Goal: Task Accomplishment & Management: Manage account settings

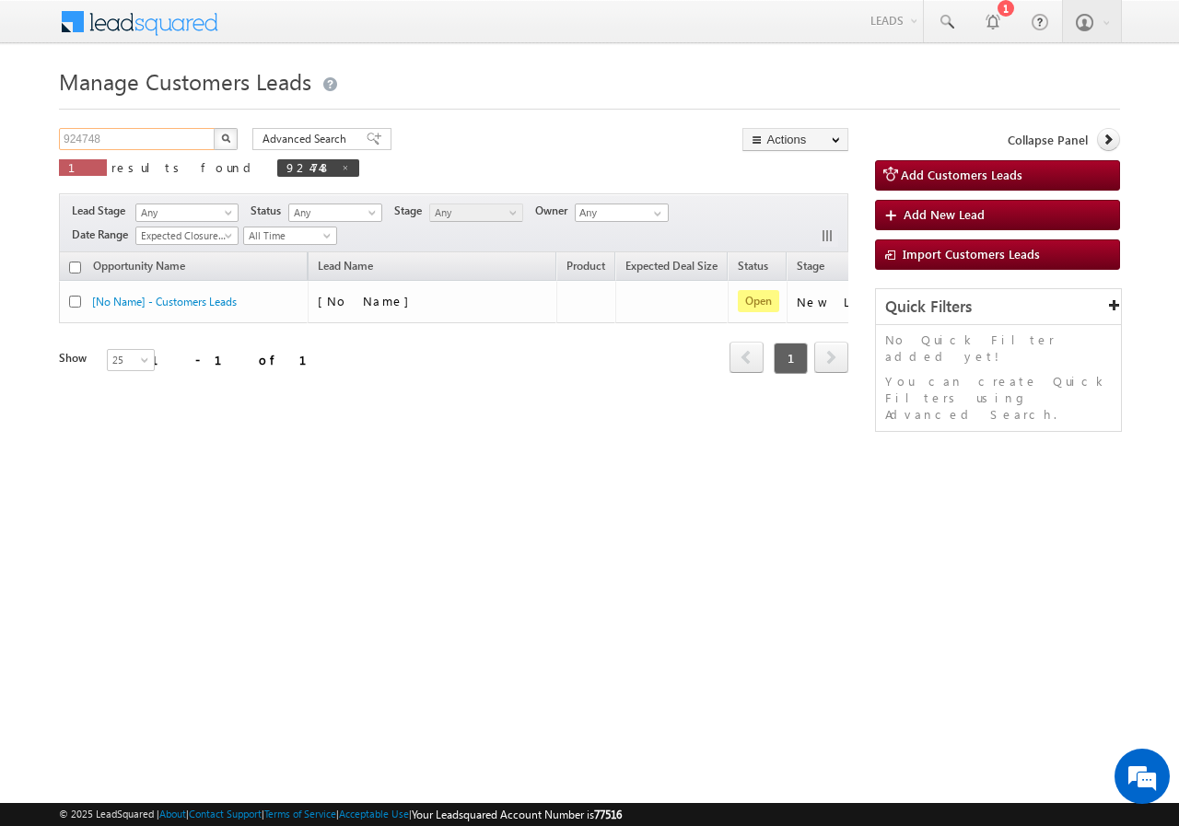
click at [122, 134] on input "924748" at bounding box center [137, 139] width 157 height 22
click at [122, 135] on input "924748" at bounding box center [137, 139] width 157 height 22
paste input "57886"
type input "957886"
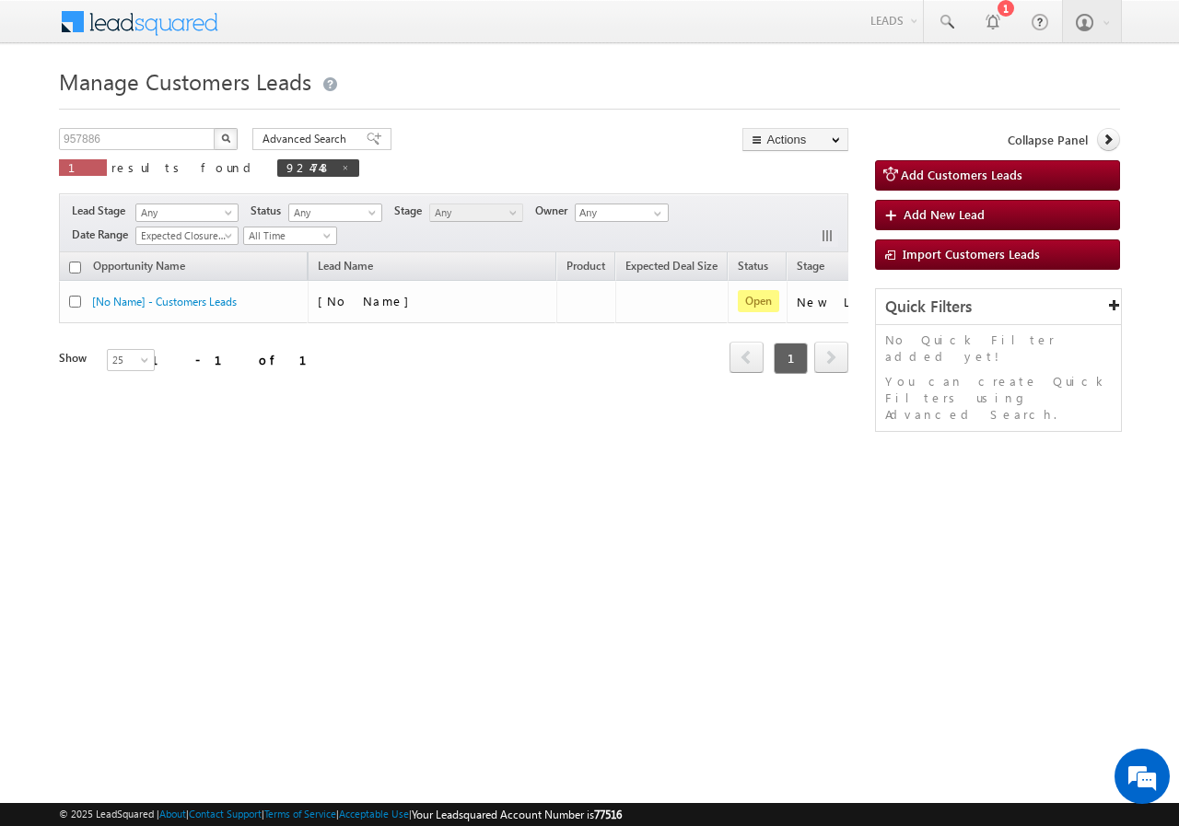
click at [227, 136] on img "button" at bounding box center [225, 138] width 9 height 9
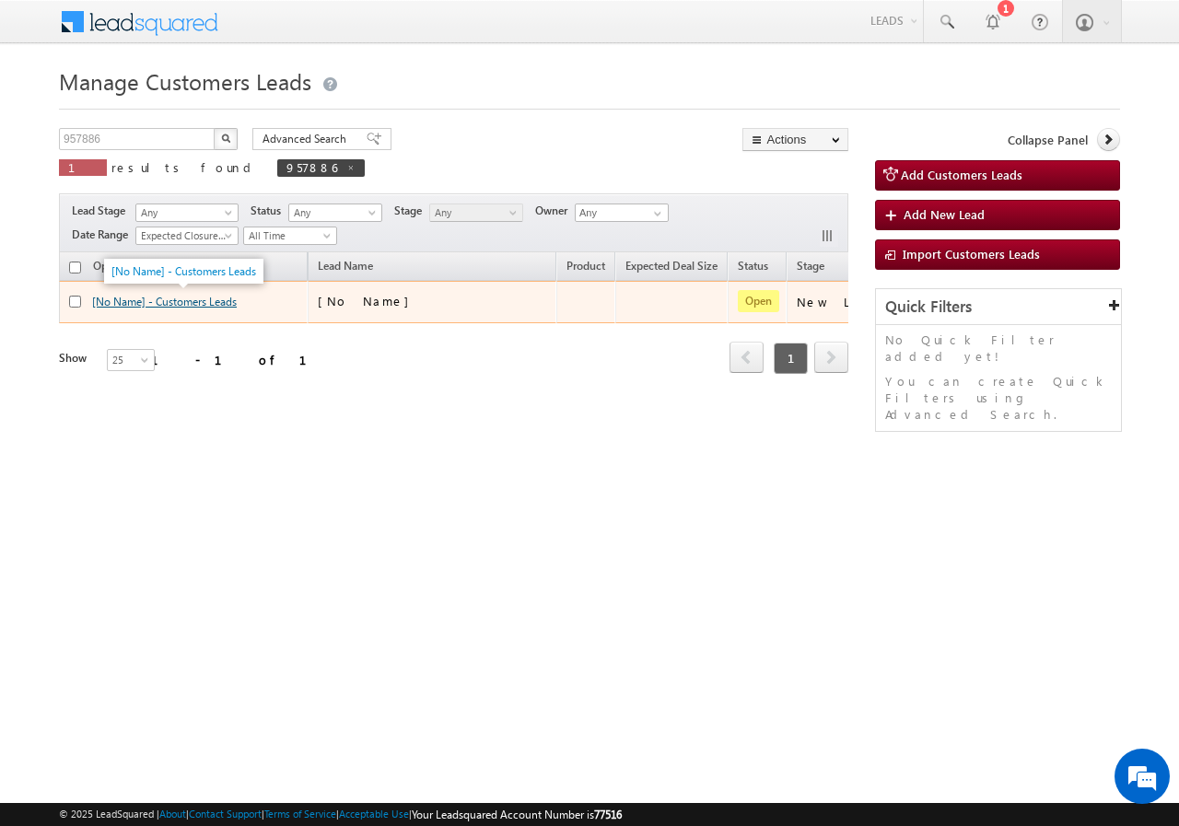
click at [191, 296] on link "[No Name] - Customers Leads" at bounding box center [164, 302] width 145 height 14
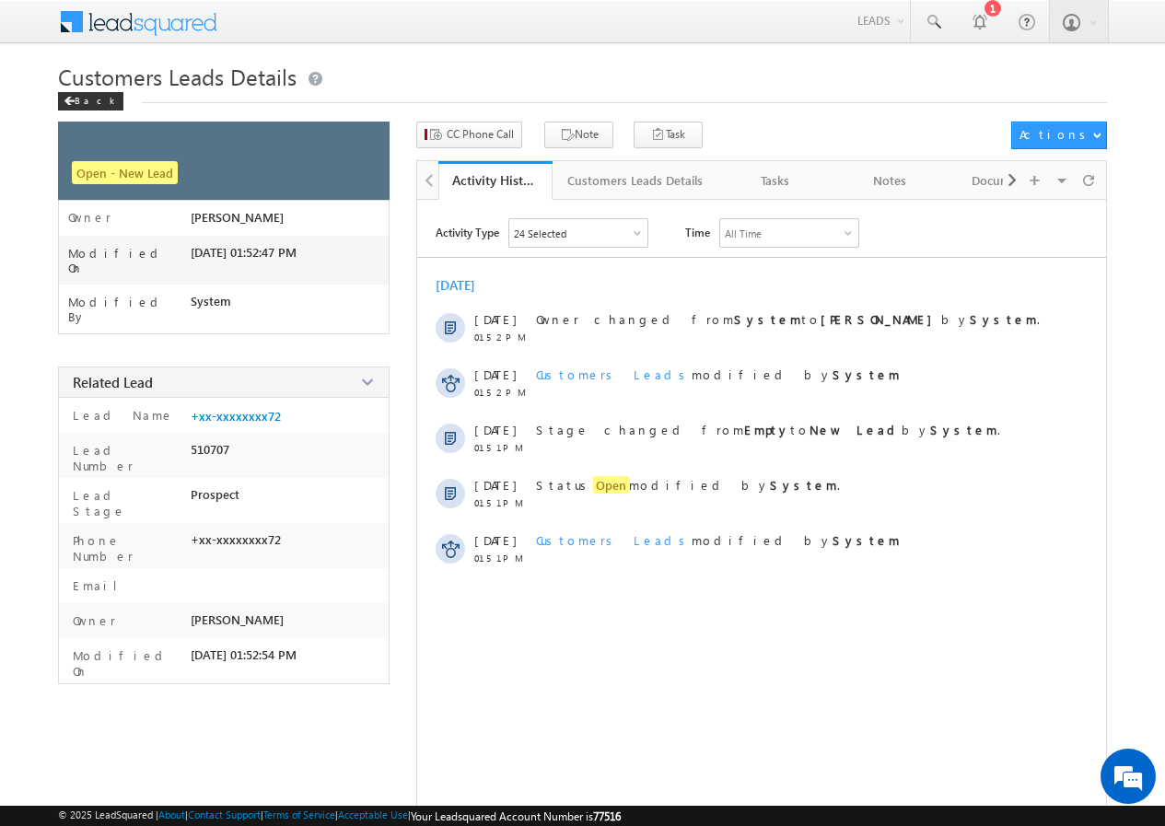
click at [622, 187] on div "Customers Leads Details" at bounding box center [634, 180] width 135 height 22
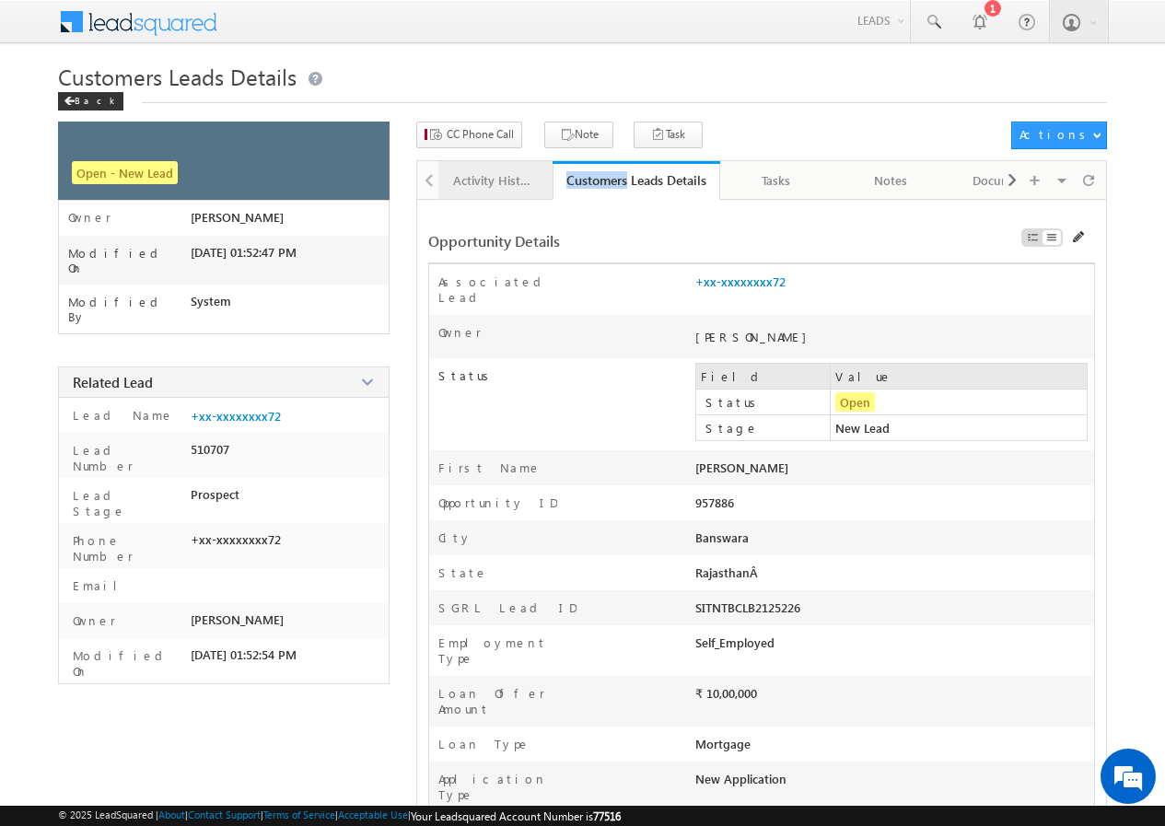
click at [489, 188] on div "Activity History" at bounding box center [494, 180] width 83 height 22
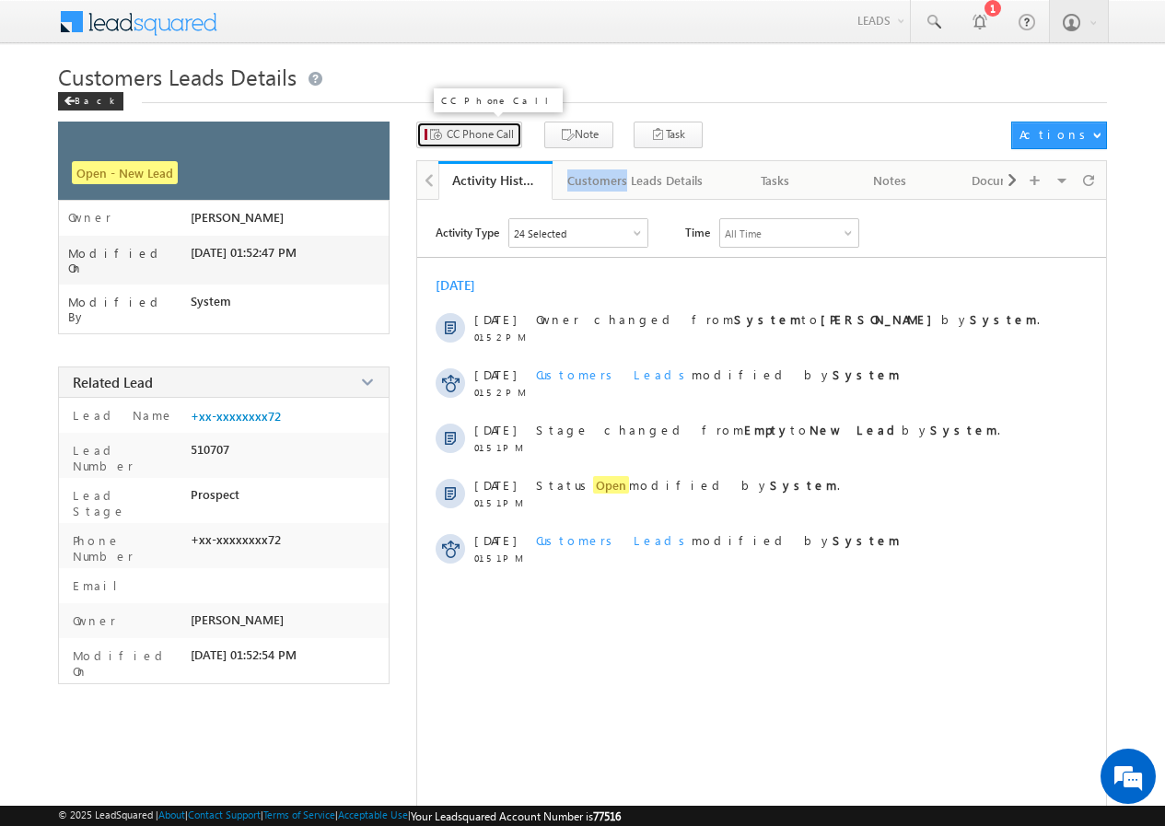
click at [486, 137] on span "CC Phone Call" at bounding box center [480, 134] width 67 height 17
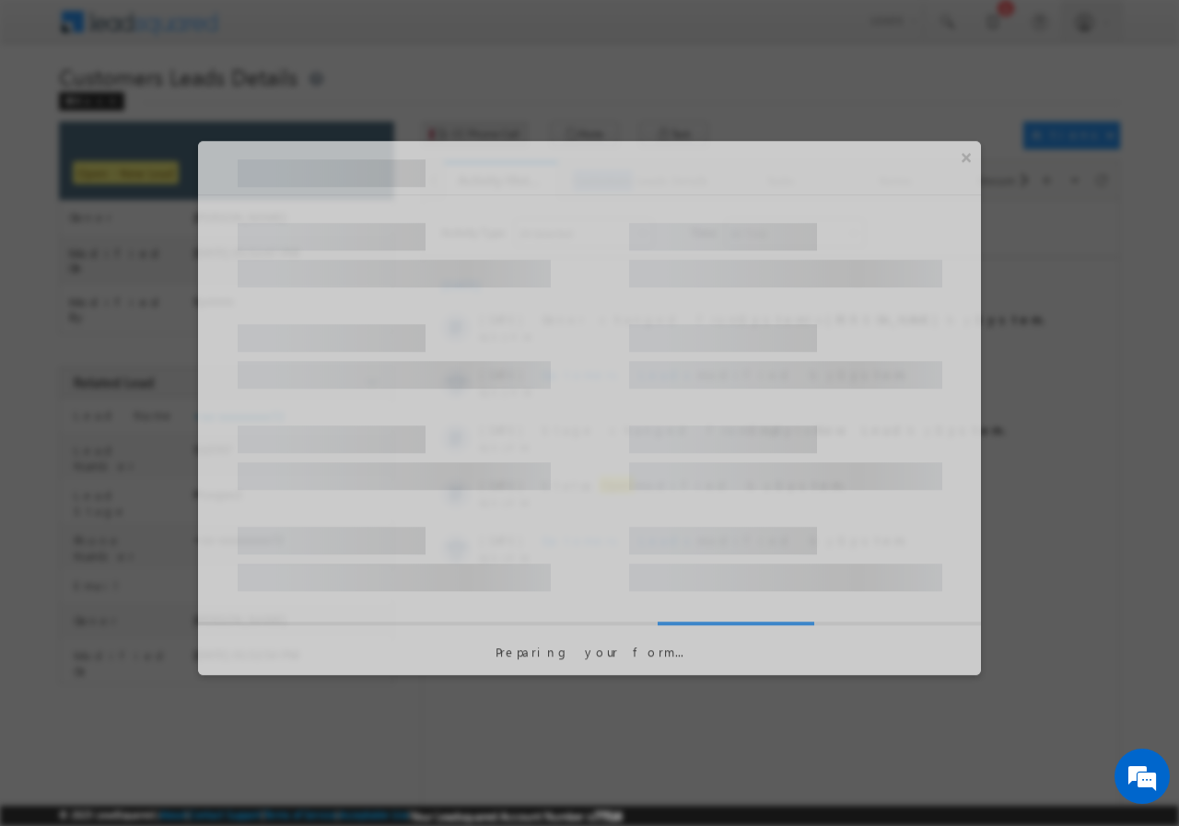
click at [486, 137] on div at bounding box center [589, 413] width 1179 height 826
click at [503, 121] on div at bounding box center [589, 413] width 1179 height 826
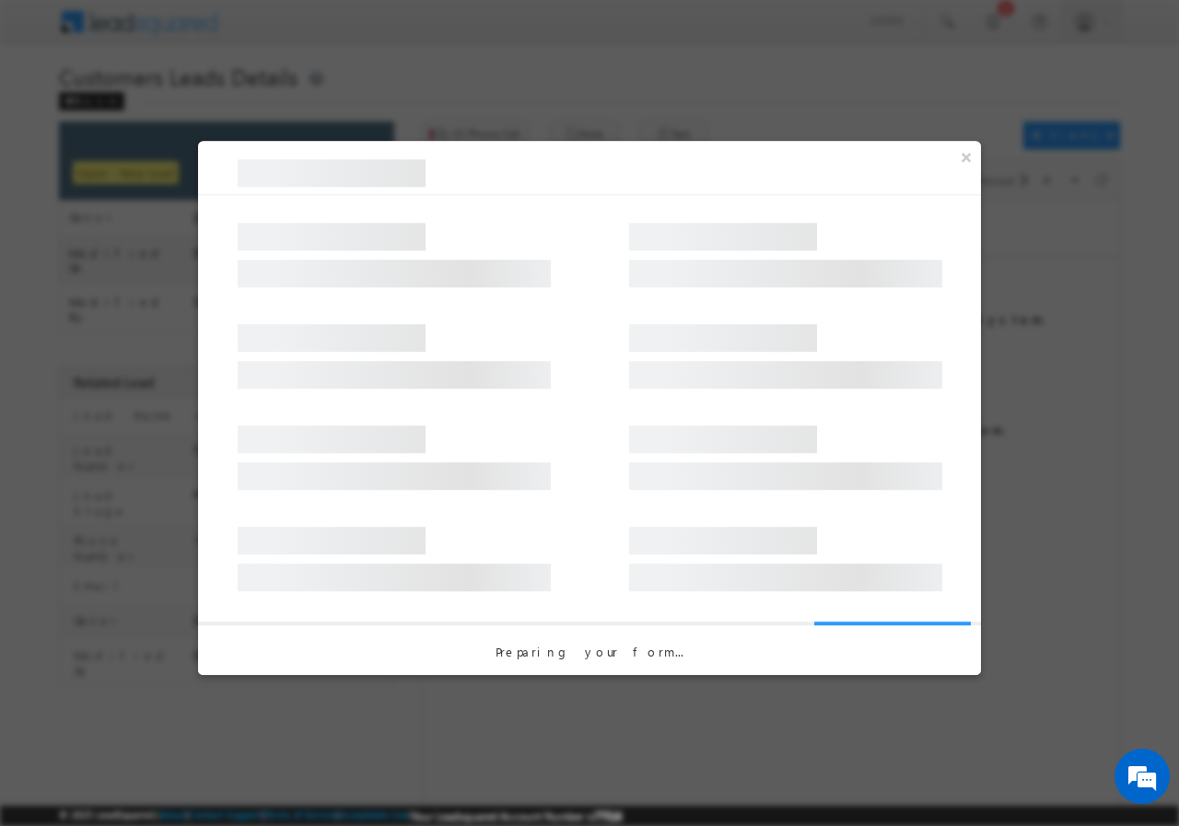
click at [503, 121] on div at bounding box center [589, 413] width 1179 height 826
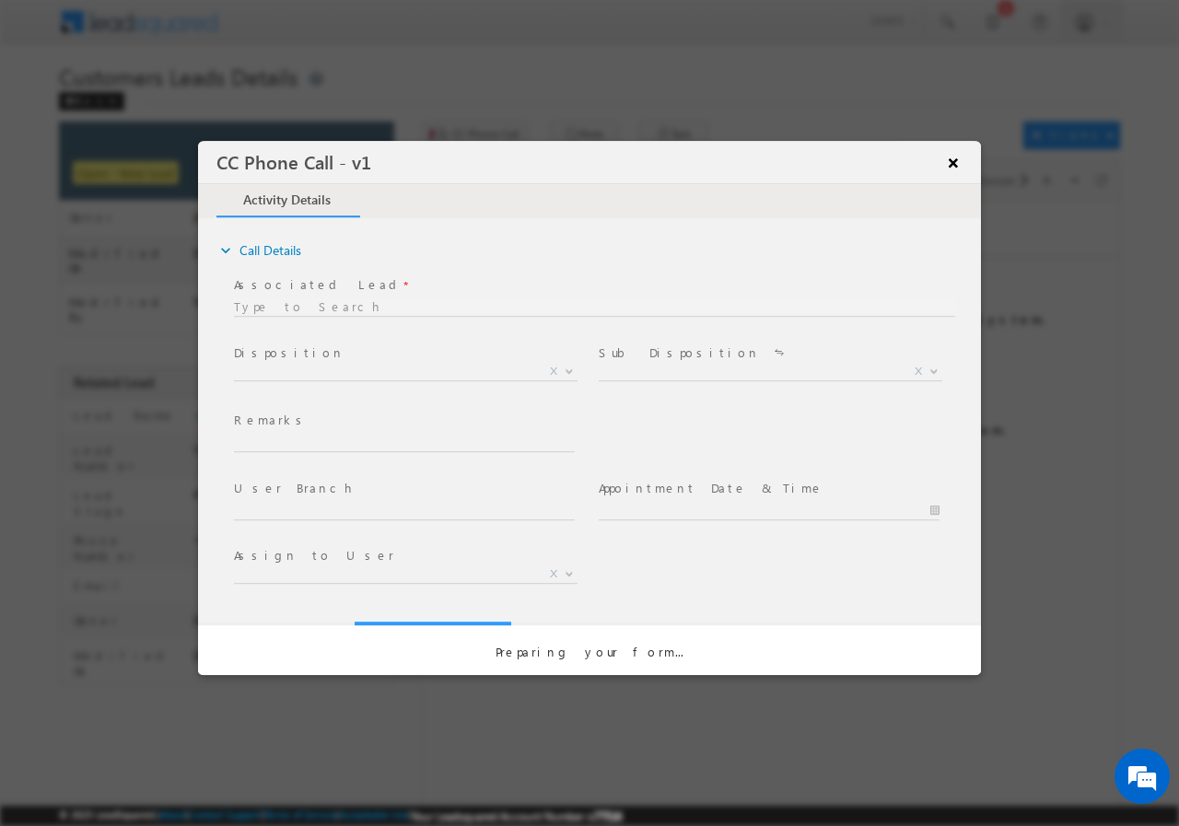
click at [964, 152] on div "CC Phone Call - v1 × Activity Details" at bounding box center [589, 379] width 783 height 478
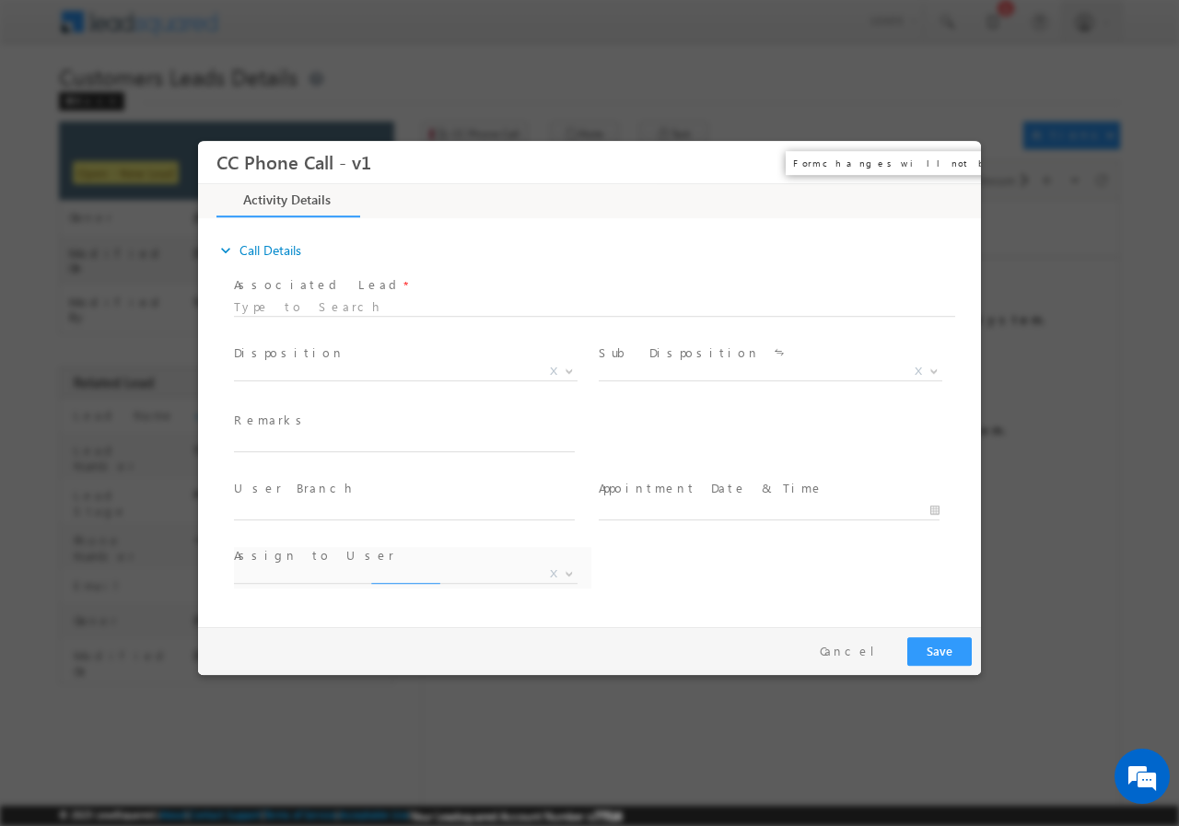
click at [957, 162] on button "×" at bounding box center [952, 162] width 31 height 34
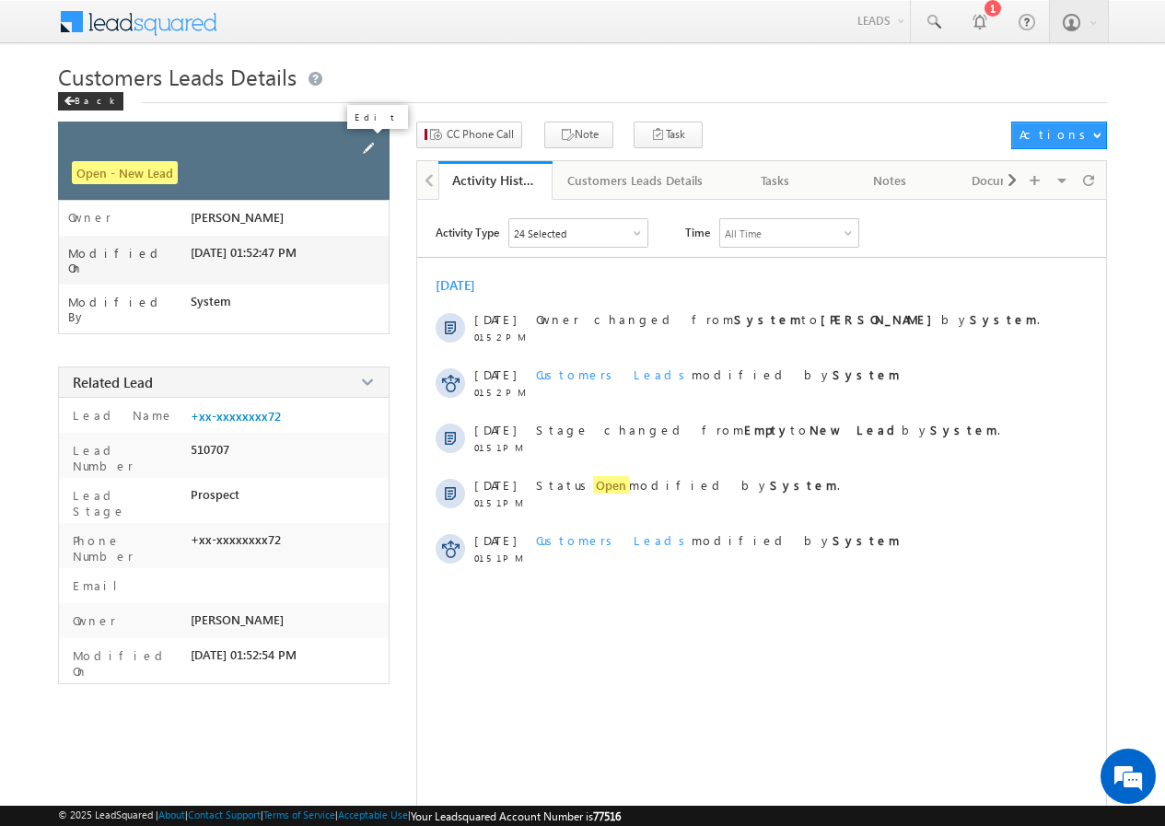
click at [371, 144] on span at bounding box center [368, 148] width 20 height 20
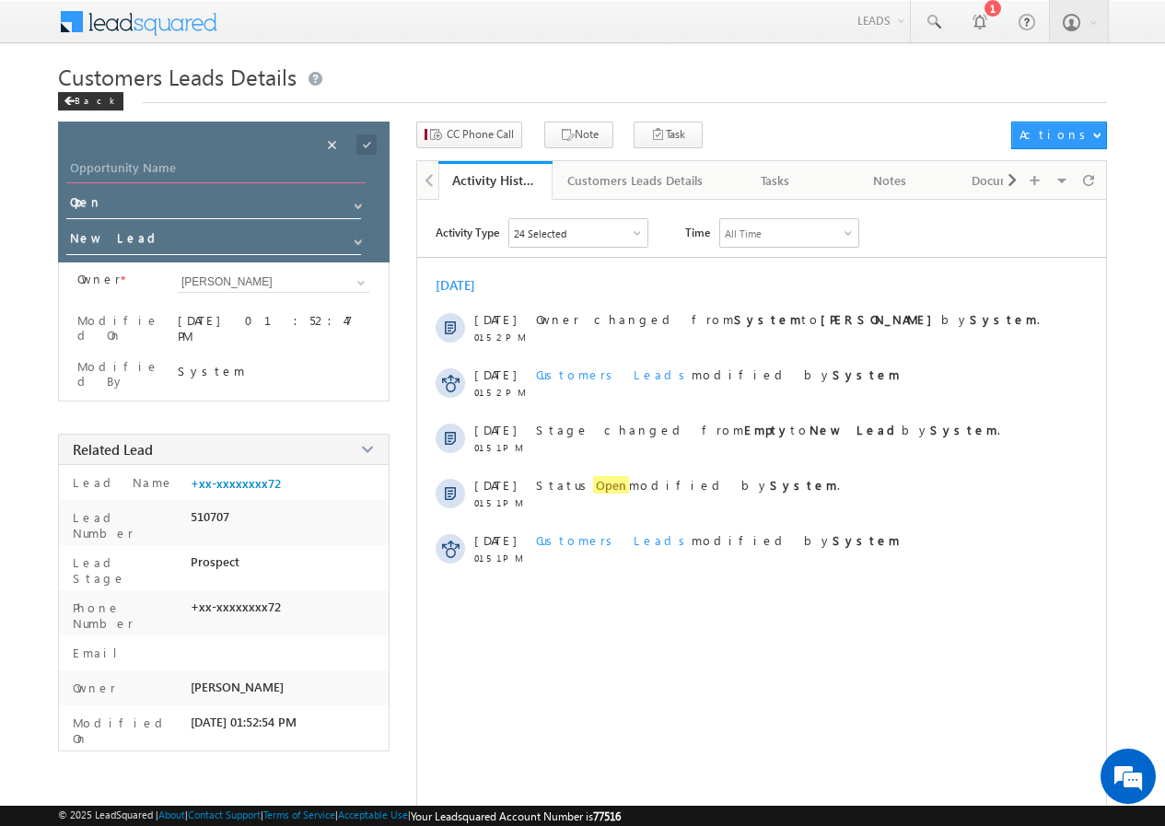
click at [184, 167] on input "Opportunity Name" at bounding box center [215, 170] width 299 height 26
type input "[PERSON_NAME]"
click at [363, 141] on span at bounding box center [366, 144] width 20 height 20
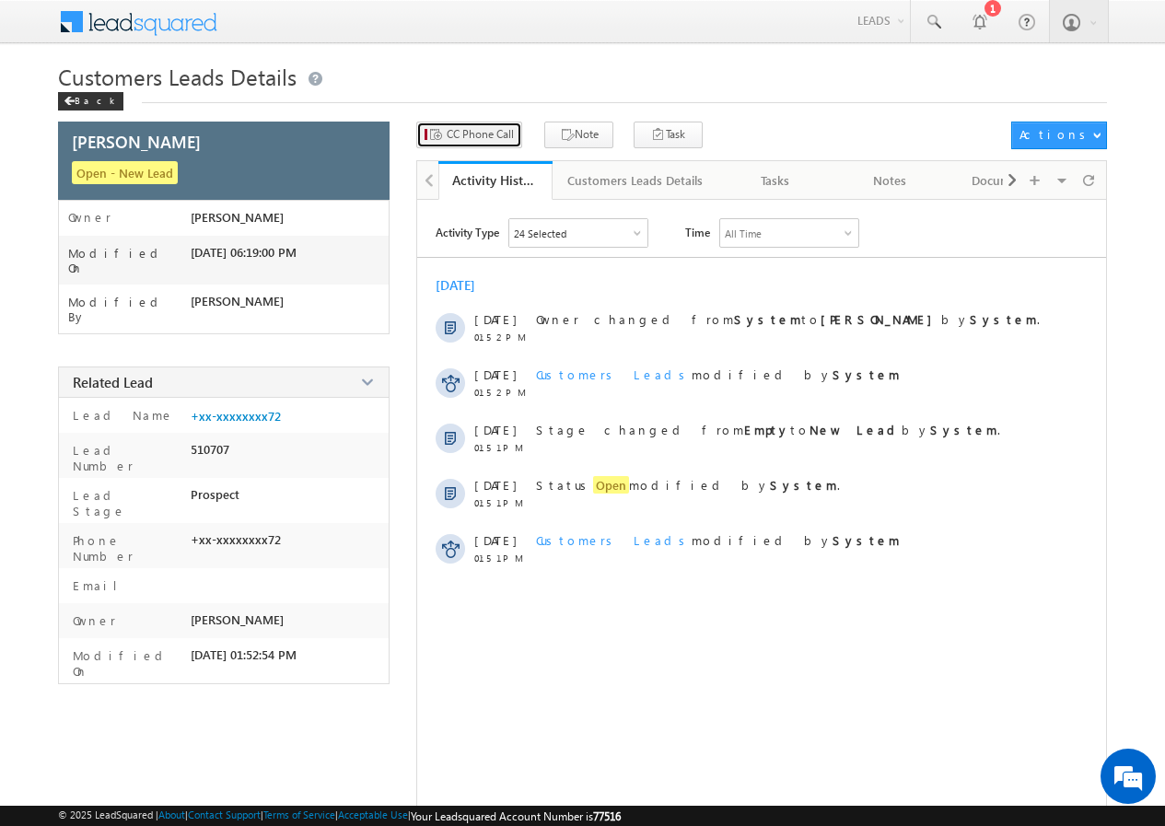
click at [456, 136] on span "CC Phone Call" at bounding box center [480, 134] width 67 height 17
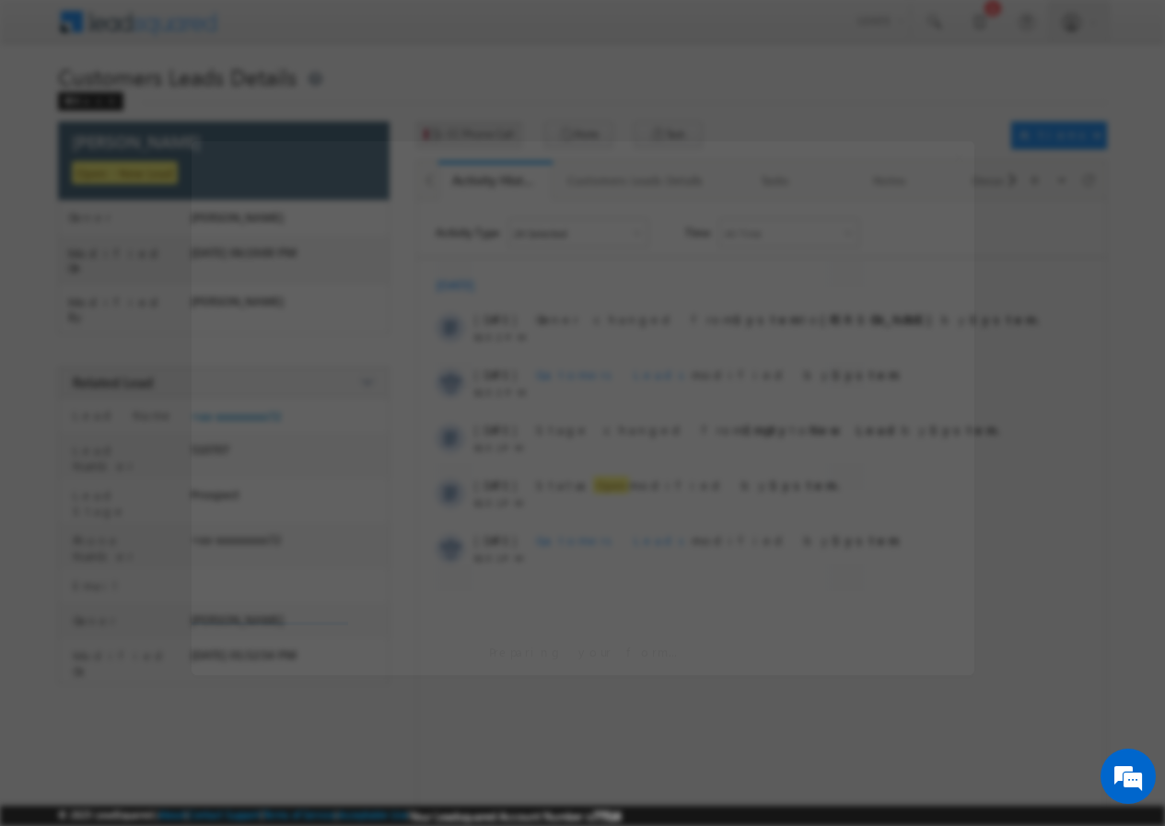
click at [456, 136] on div at bounding box center [582, 413] width 1165 height 826
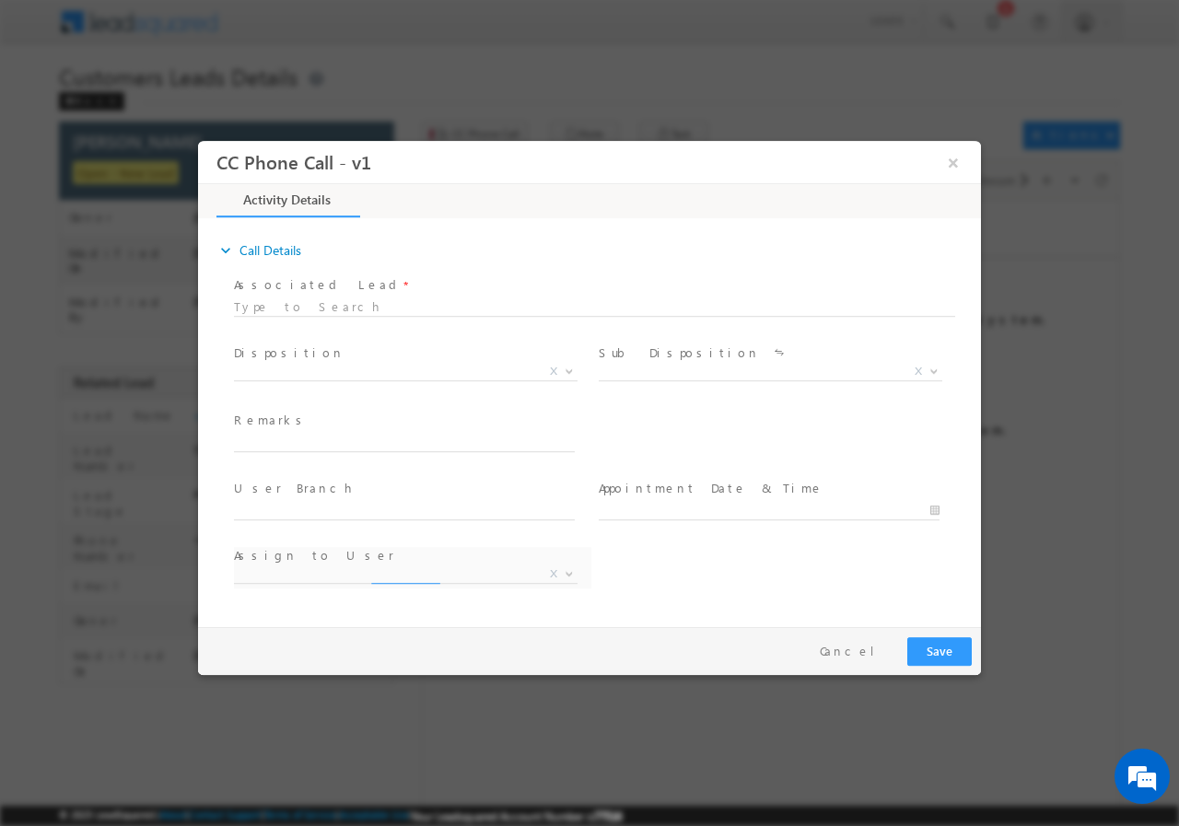
select select "[EMAIL_ADDRESS][DOMAIN_NAME]"
click at [443, 375] on span "X" at bounding box center [405, 371] width 343 height 18
click at [444, 375] on span "X" at bounding box center [405, 371] width 343 height 18
click at [333, 380] on span "X" at bounding box center [405, 375] width 343 height 18
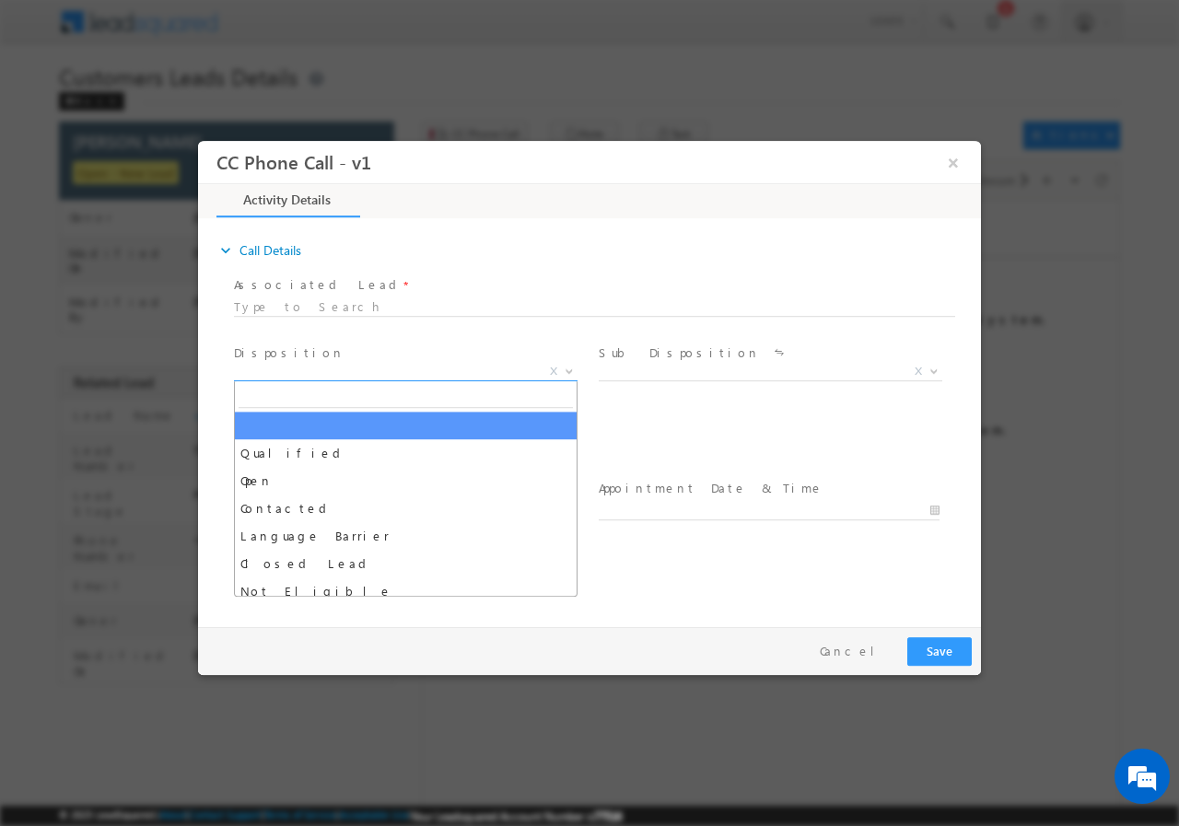
click at [306, 372] on span "X" at bounding box center [405, 371] width 343 height 18
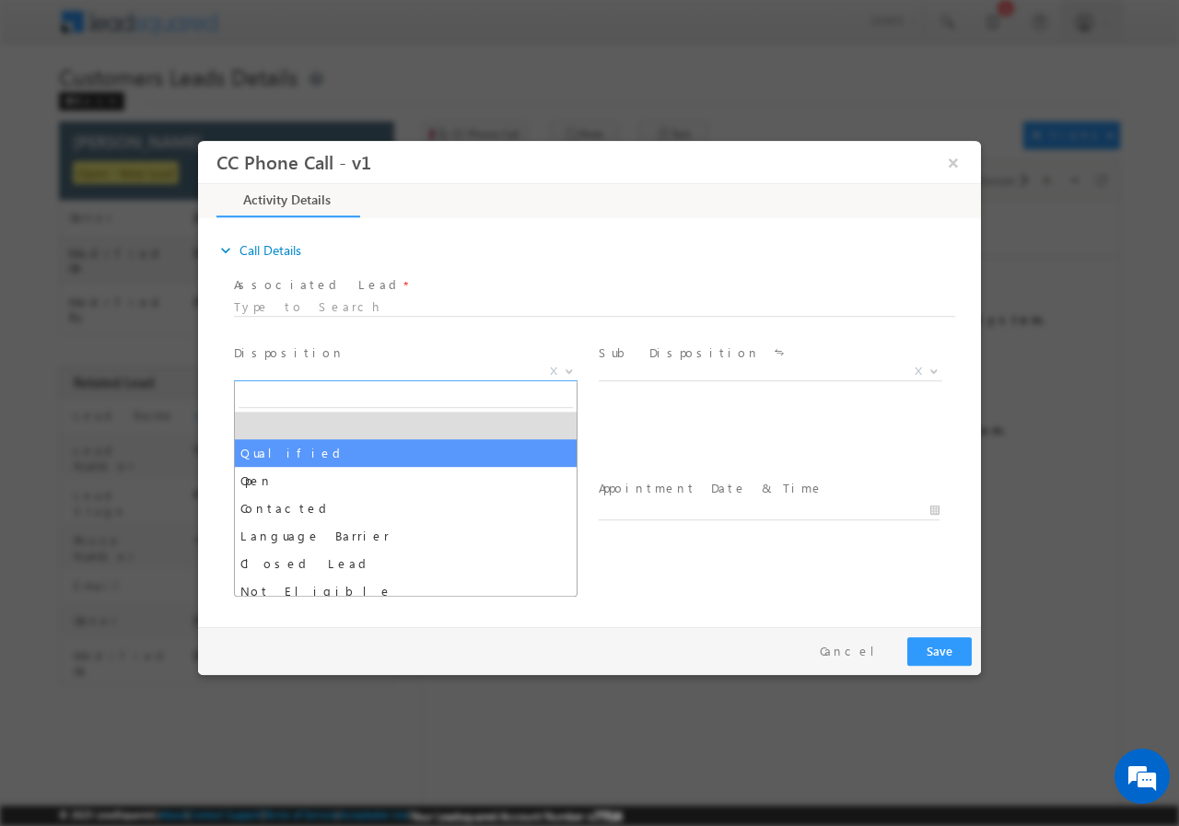
select select "Qualified"
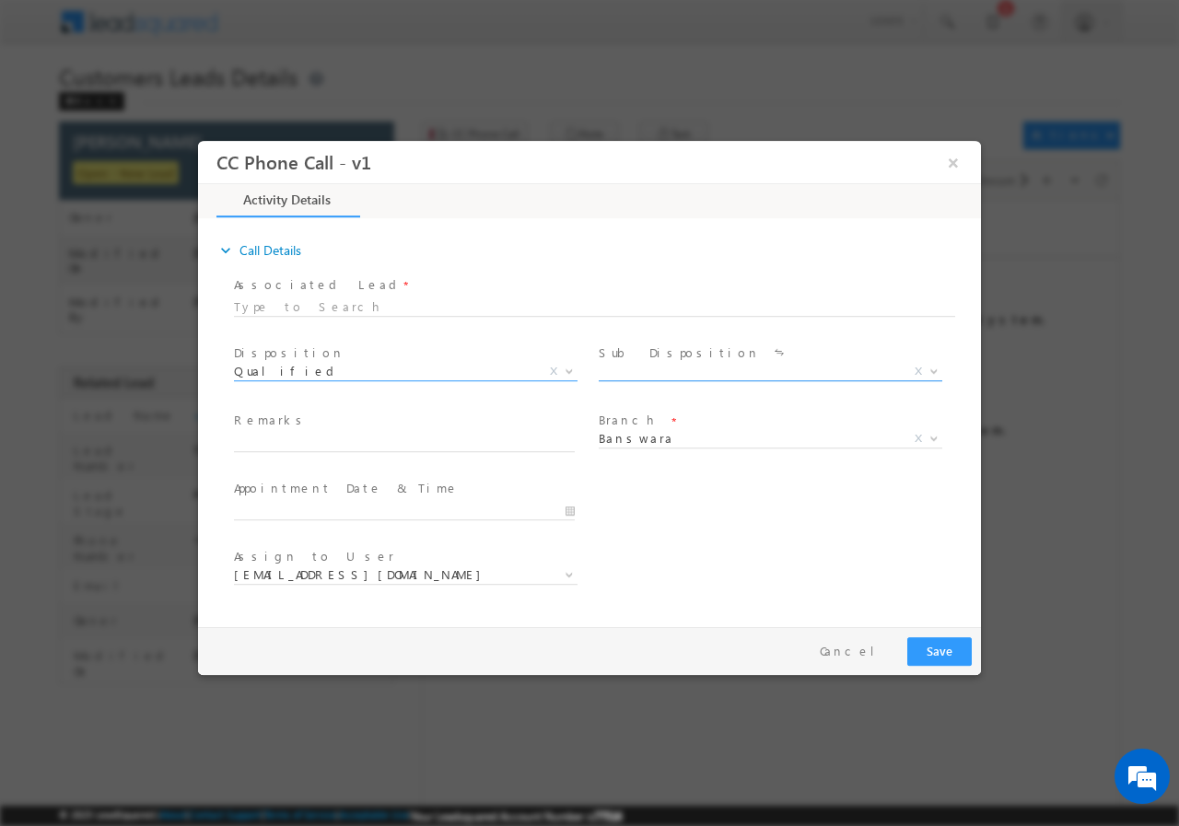
click at [692, 367] on span "X" at bounding box center [770, 371] width 343 height 18
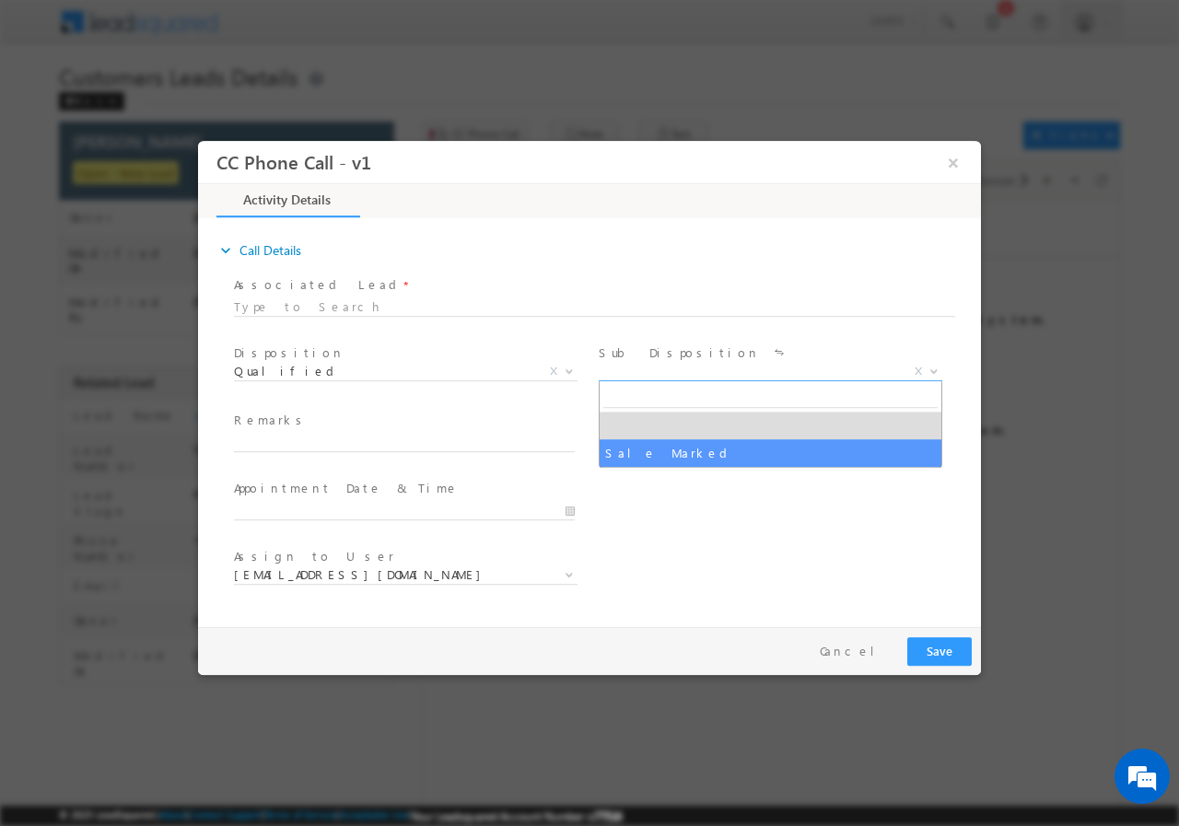
select select "Sale Marked"
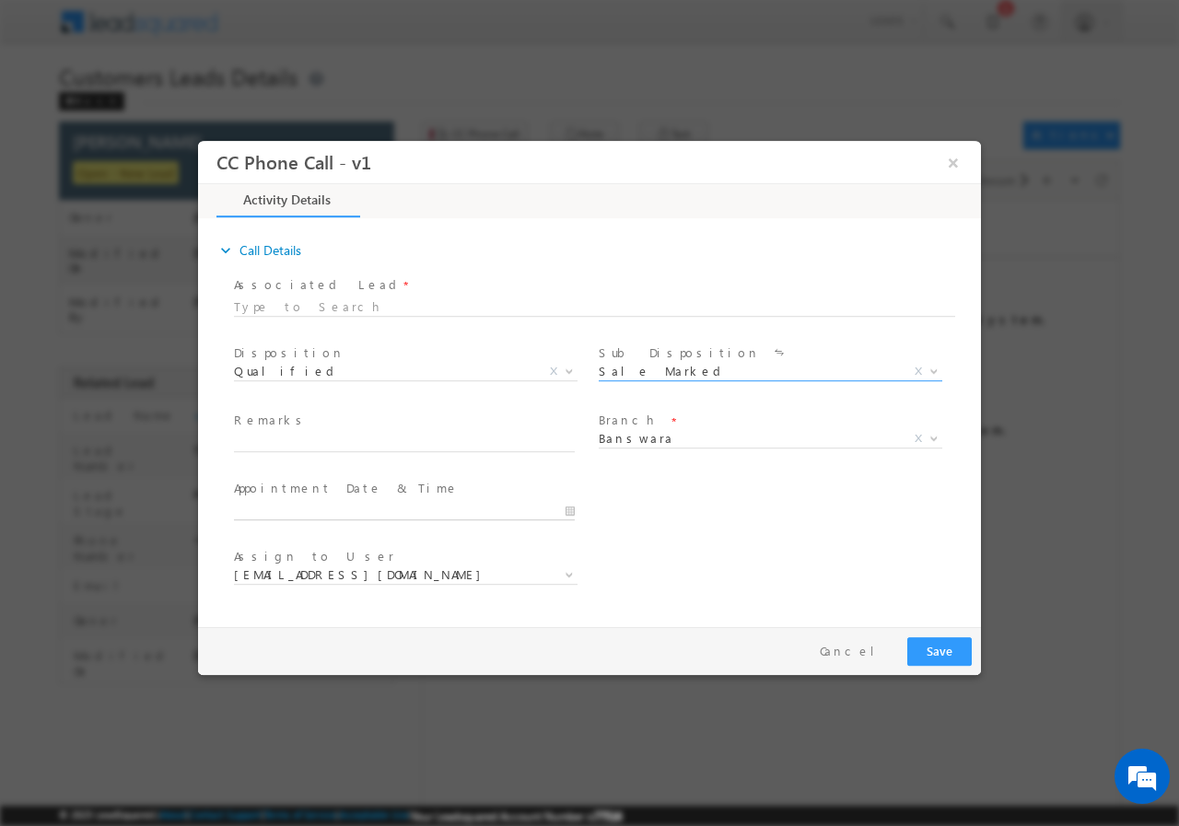
type input "[DATE] 6:17 PM"
click at [338, 505] on input "[DATE] 6:17 PM" at bounding box center [404, 510] width 341 height 18
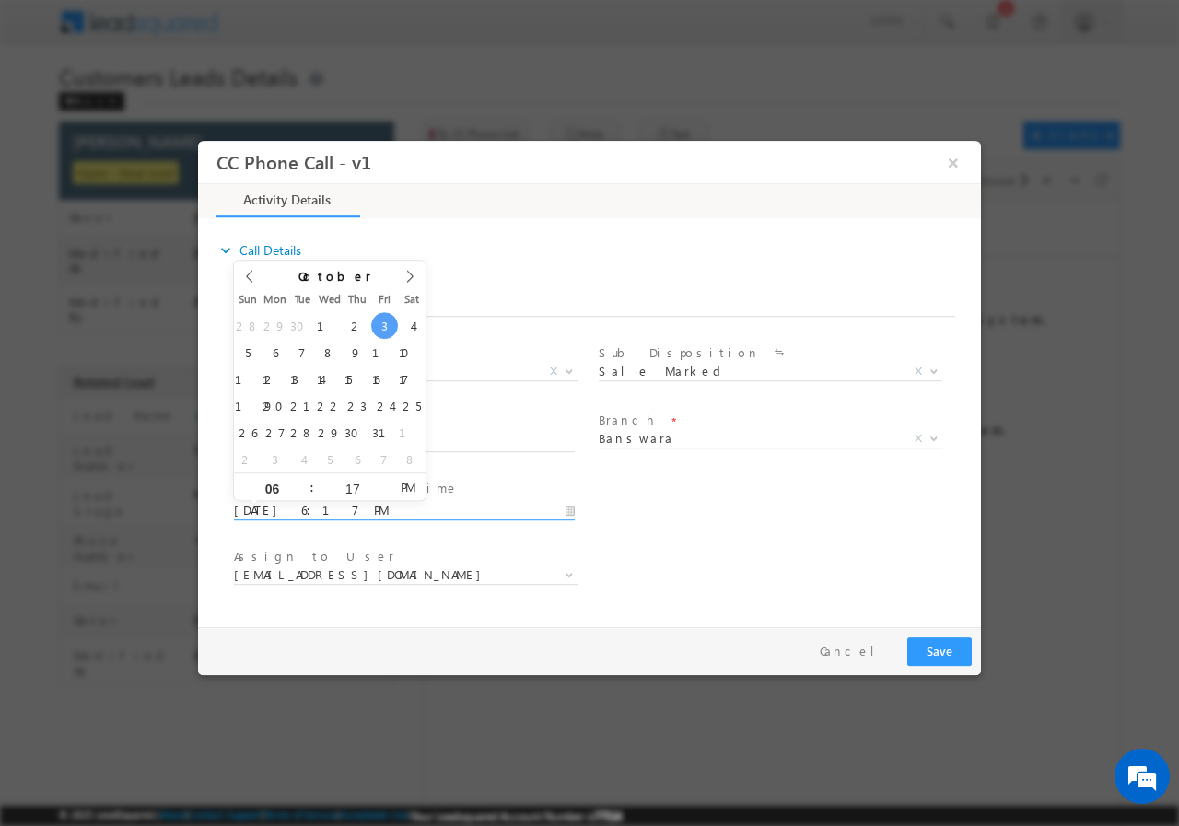
click at [338, 505] on input "[DATE] 6:17 PM" at bounding box center [404, 510] width 341 height 18
click at [448, 450] on span at bounding box center [412, 443] width 357 height 20
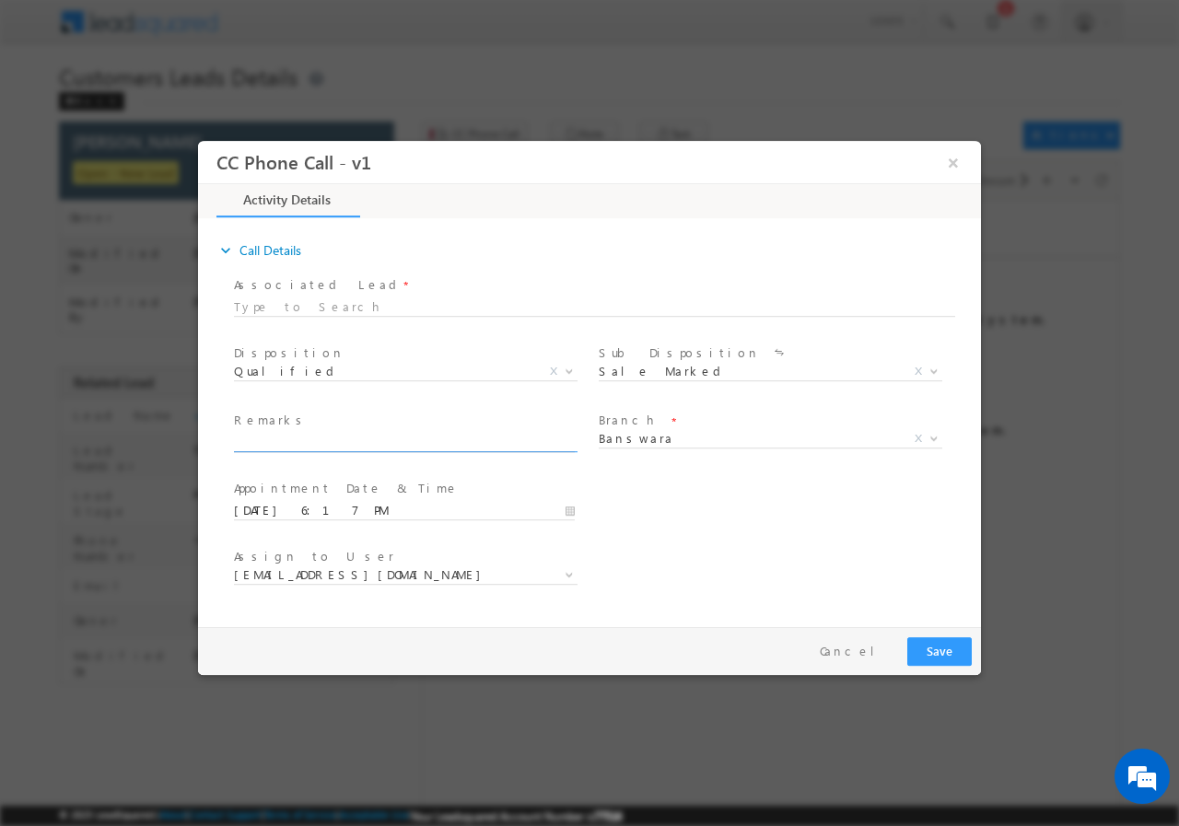
click at [442, 446] on input "text" at bounding box center [404, 442] width 341 height 18
paste input "957886//VB_Know_More//[PERSON_NAME]//9887100872//LAP// PV-20L+// LOAN REQ-10L//…"
type input "957886//VB_Know_More//[PERSON_NAME]//9887100872//LAP// PV-20L+// LOAN REQ-10L//…"
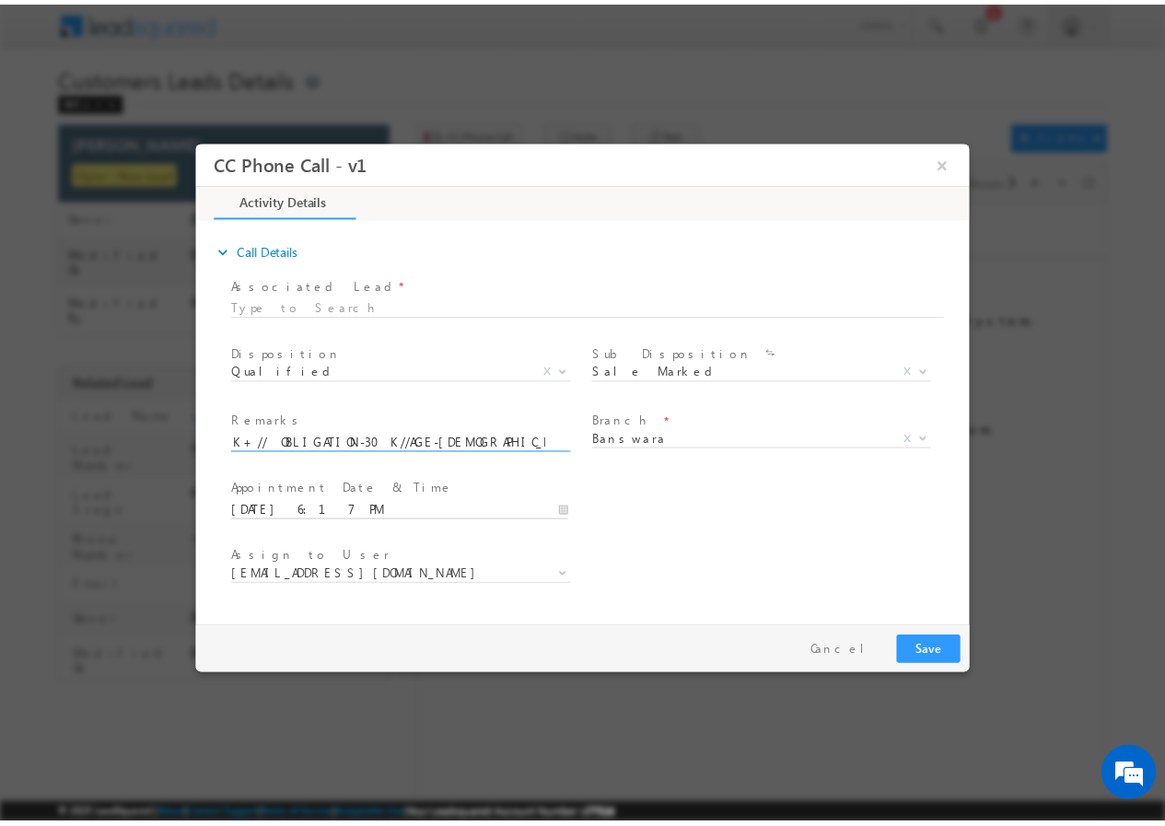
scroll to position [0, 0]
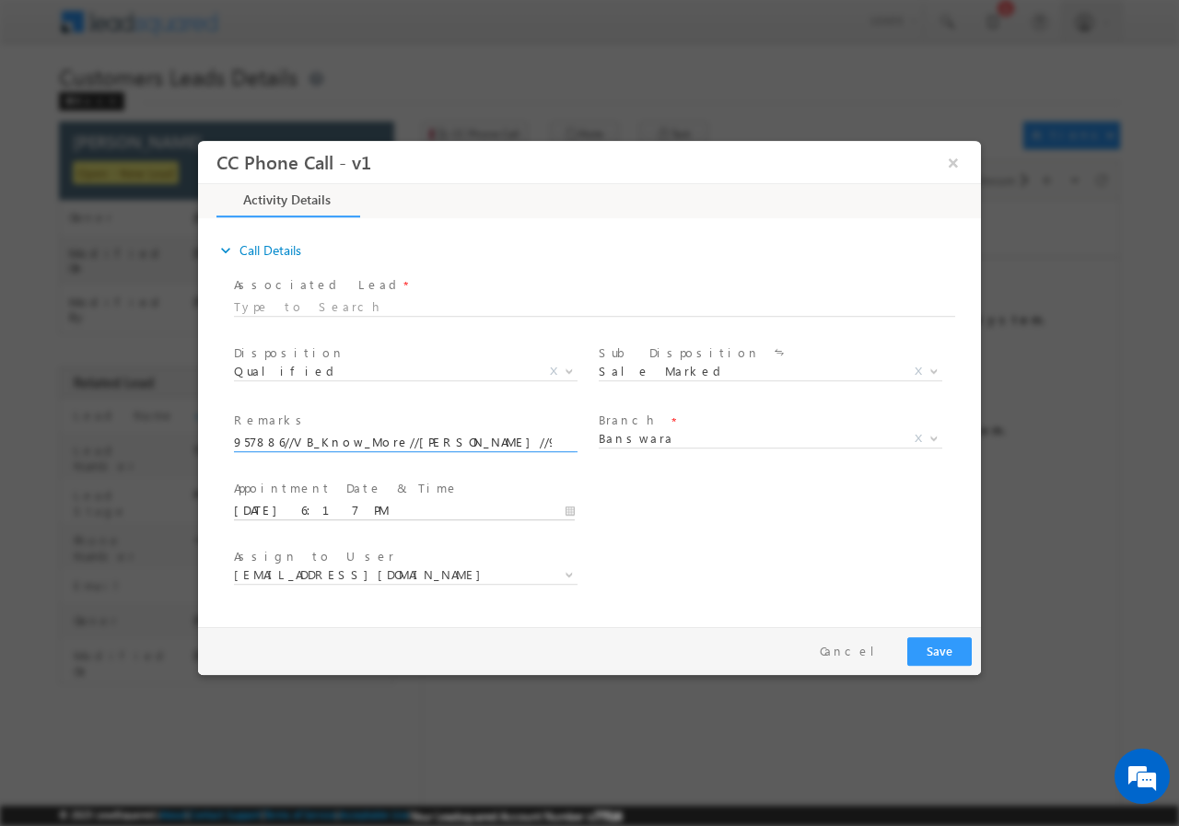
click at [563, 510] on input "[DATE] 6:17 PM" at bounding box center [404, 510] width 341 height 18
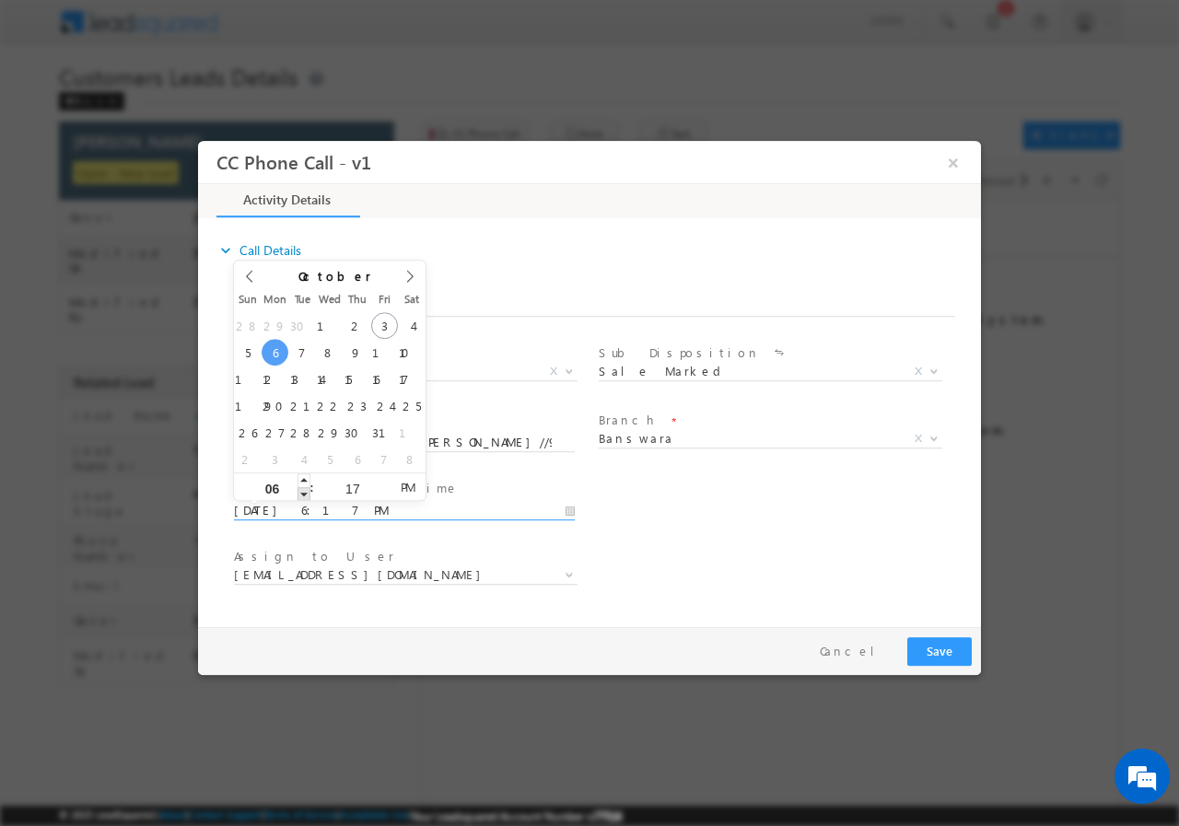
type input "[DATE] 5:17 PM"
type input "05"
click at [298, 497] on span at bounding box center [303, 493] width 13 height 14
type input "[DATE] 4:17 PM"
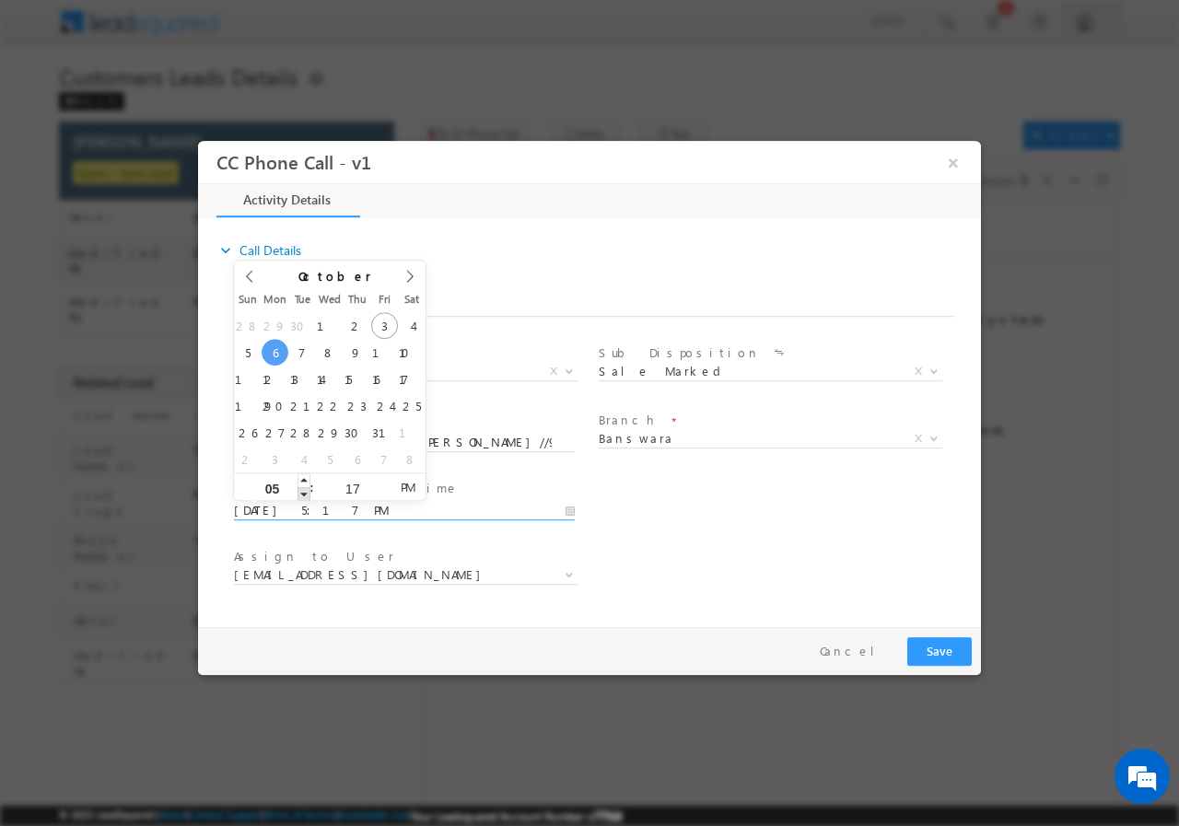
type input "04"
type input "[DATE] 3:17 PM"
type input "03"
click at [298, 497] on span at bounding box center [303, 493] width 13 height 14
type input "[DATE] 2:17 PM"
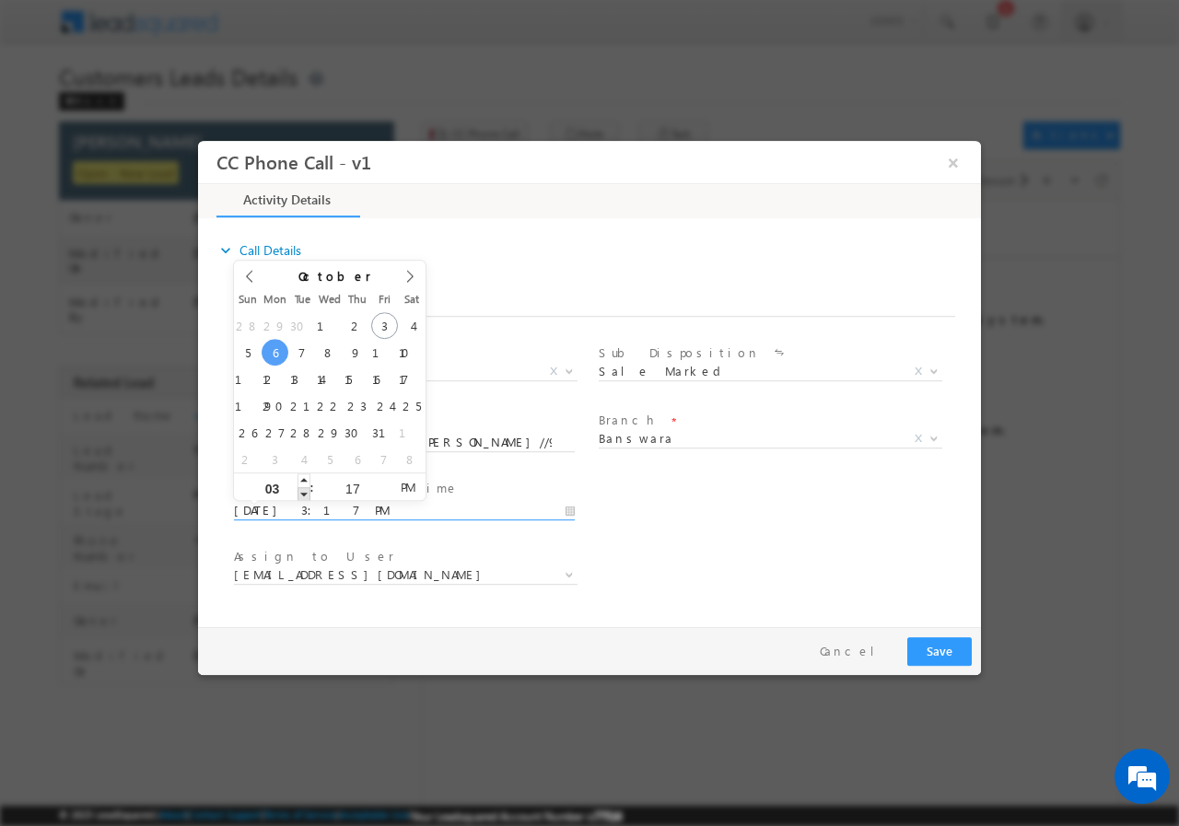
type input "02"
click at [298, 497] on span at bounding box center [303, 493] width 13 height 14
type input "[DATE] 1:17 PM"
type input "01"
click at [298, 497] on span at bounding box center [303, 493] width 13 height 14
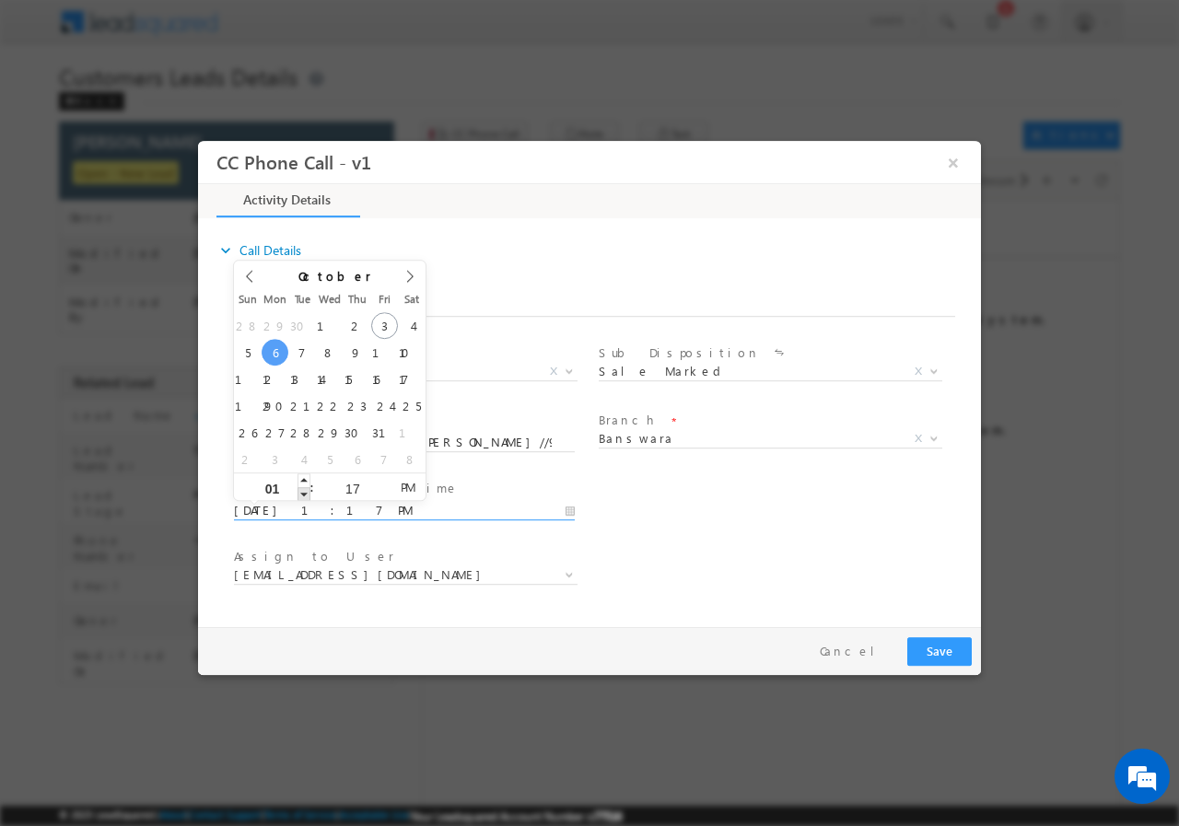
type input "[DATE] 12:17 PM"
type input "12"
click at [298, 497] on span at bounding box center [303, 493] width 13 height 14
type input "[DATE] 11:17 AM"
type input "11"
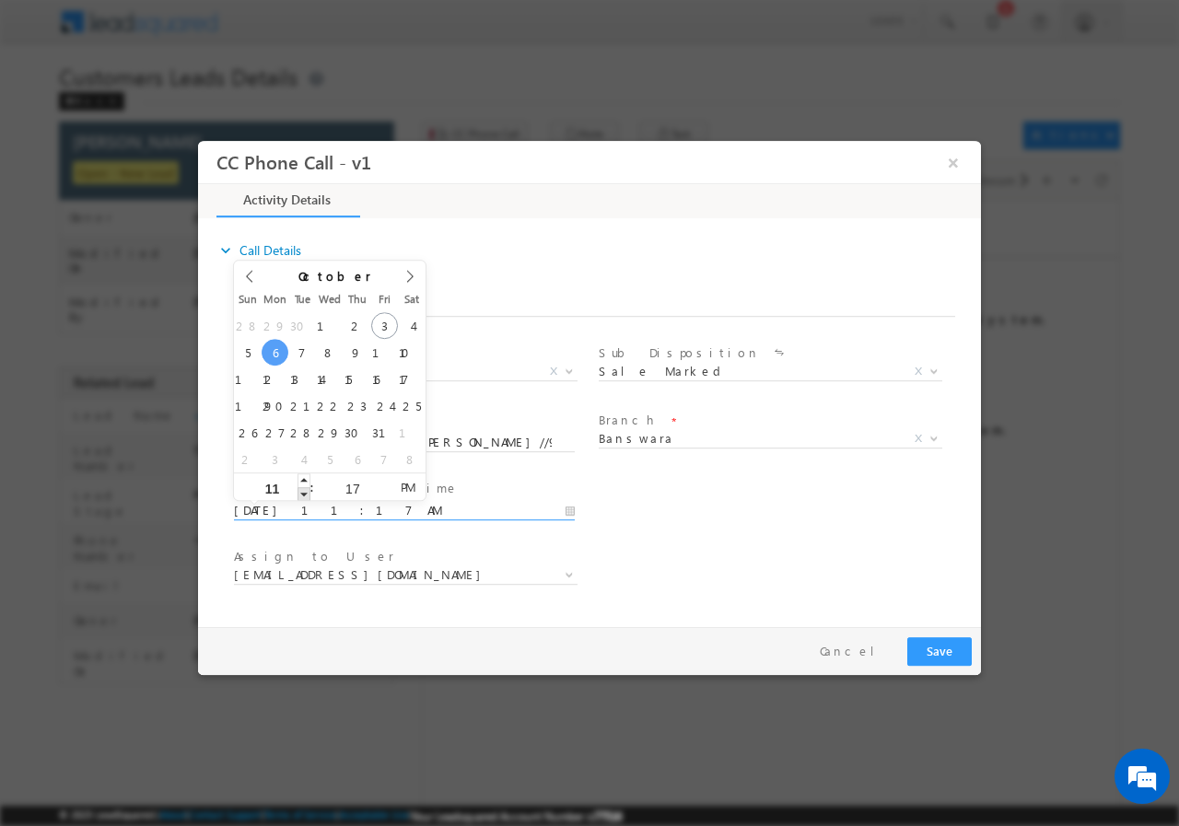
click at [298, 497] on span at bounding box center [303, 493] width 13 height 14
type input "[DATE] 12:17 PM"
type input "12"
click at [310, 483] on span at bounding box center [303, 479] width 13 height 14
click at [355, 482] on input "17" at bounding box center [352, 488] width 76 height 12
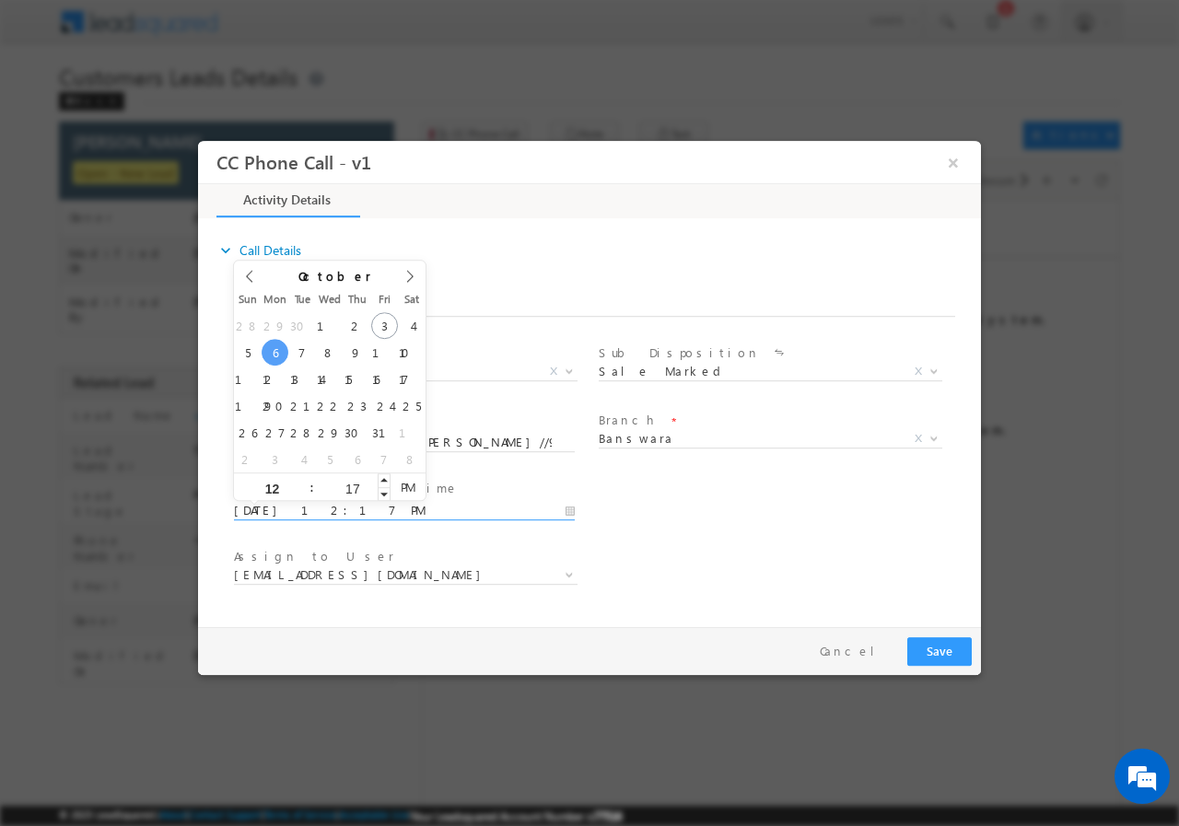
click at [355, 482] on input "17" at bounding box center [352, 488] width 76 height 12
type input "00"
type input "[DATE] 12:00 PM"
click at [783, 513] on div "User Branch * Appointment Date & Time * [DATE] 12:00 PM" at bounding box center [605, 508] width 750 height 68
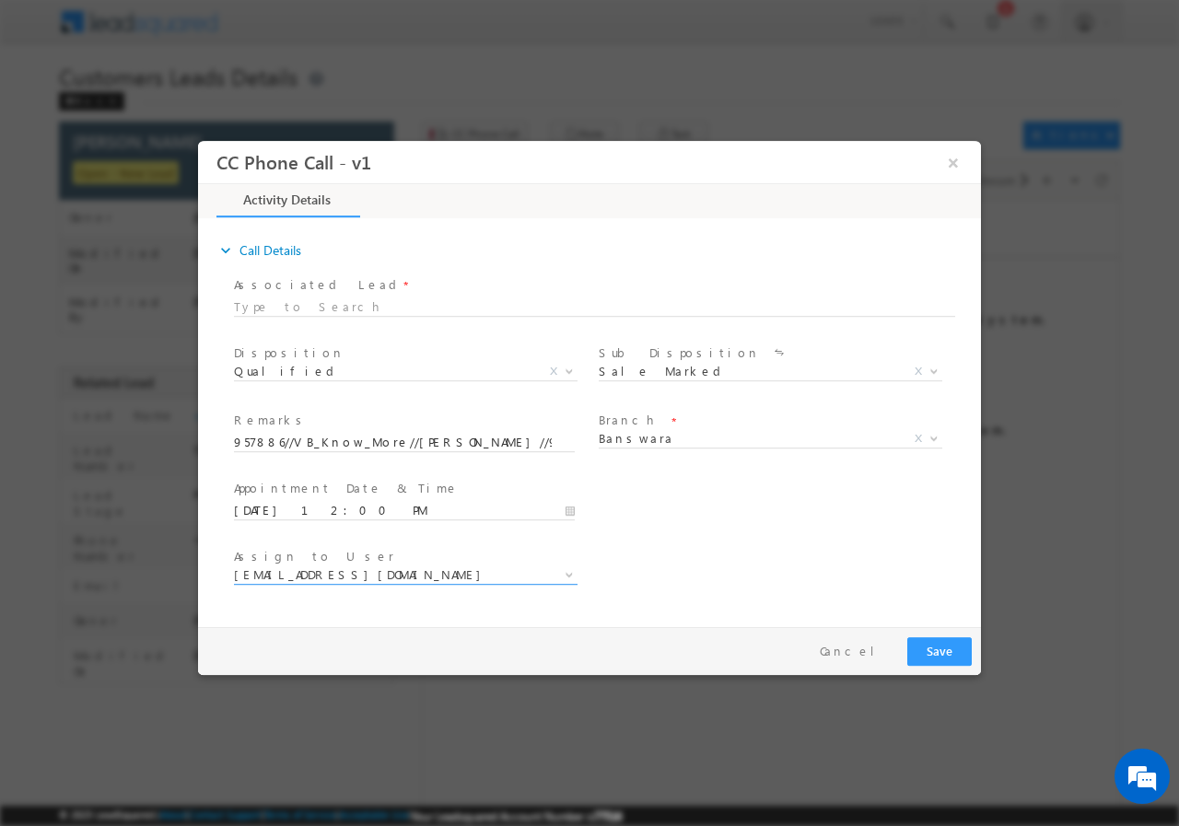
click at [418, 566] on span "[EMAIL_ADDRESS][DOMAIN_NAME]" at bounding box center [383, 573] width 299 height 17
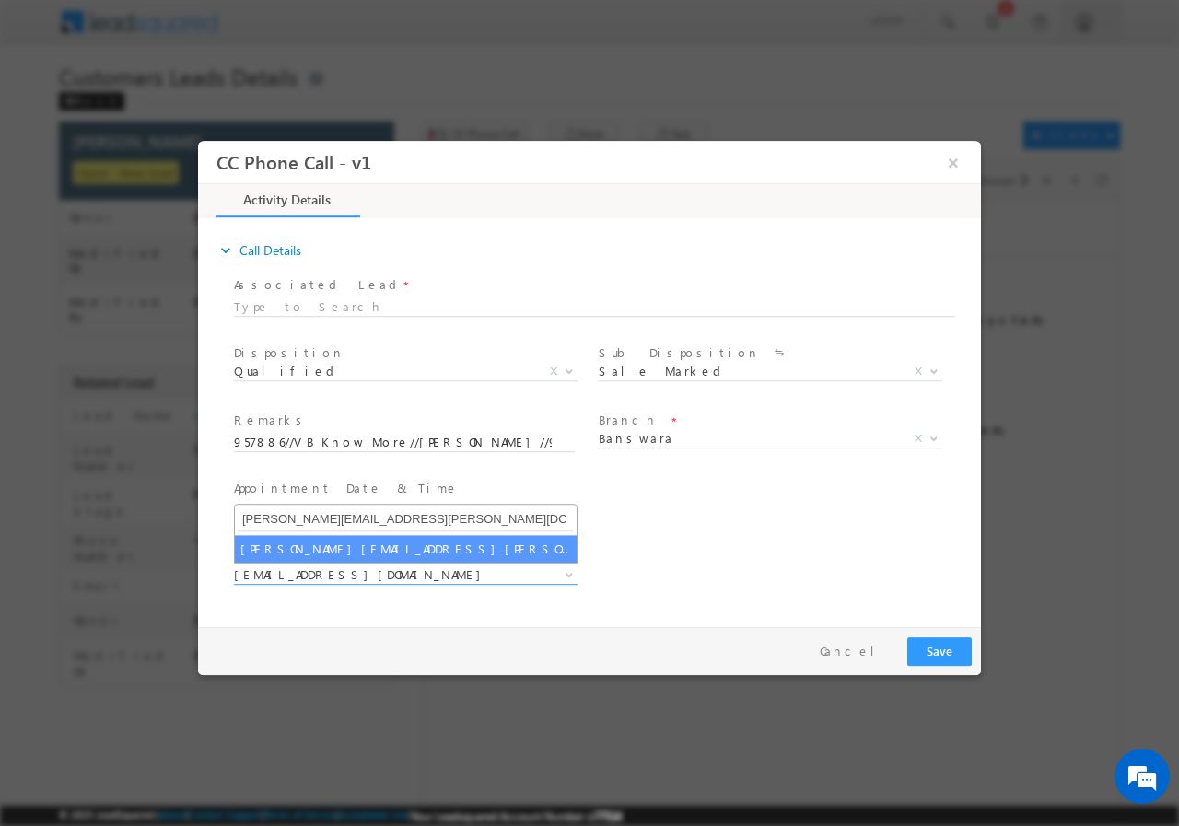
type input "[PERSON_NAME][EMAIL_ADDRESS][PERSON_NAME][DOMAIN_NAME]"
select select "[PERSON_NAME][EMAIL_ADDRESS][PERSON_NAME][DOMAIN_NAME]"
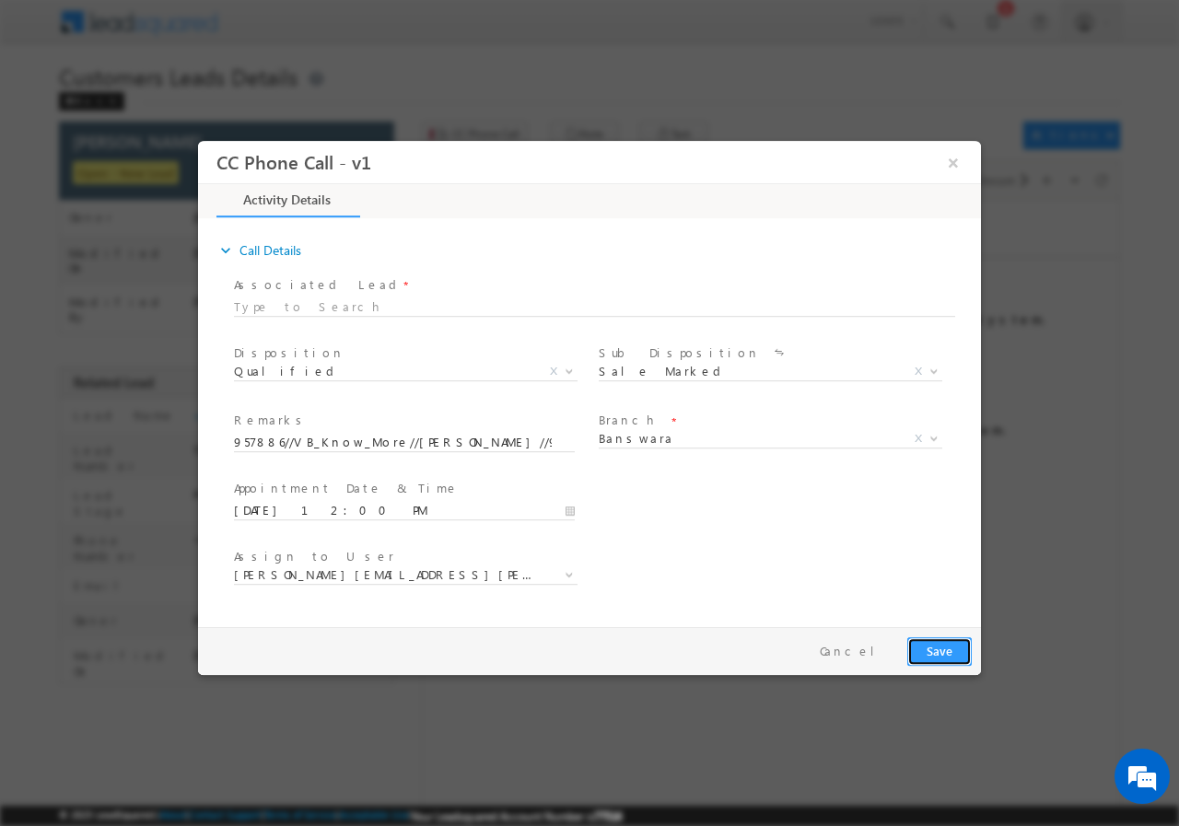
click at [932, 646] on button "Save" at bounding box center [939, 650] width 64 height 29
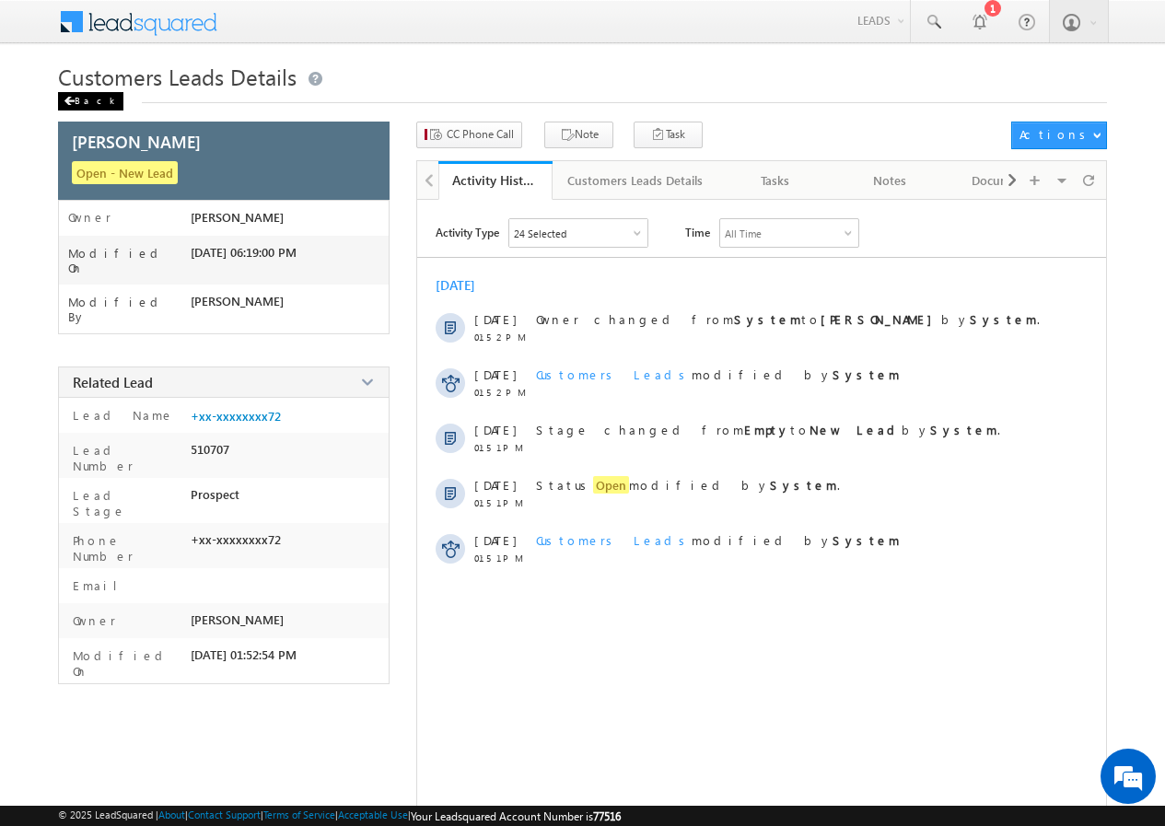
click at [84, 102] on div "Back" at bounding box center [90, 101] width 65 height 18
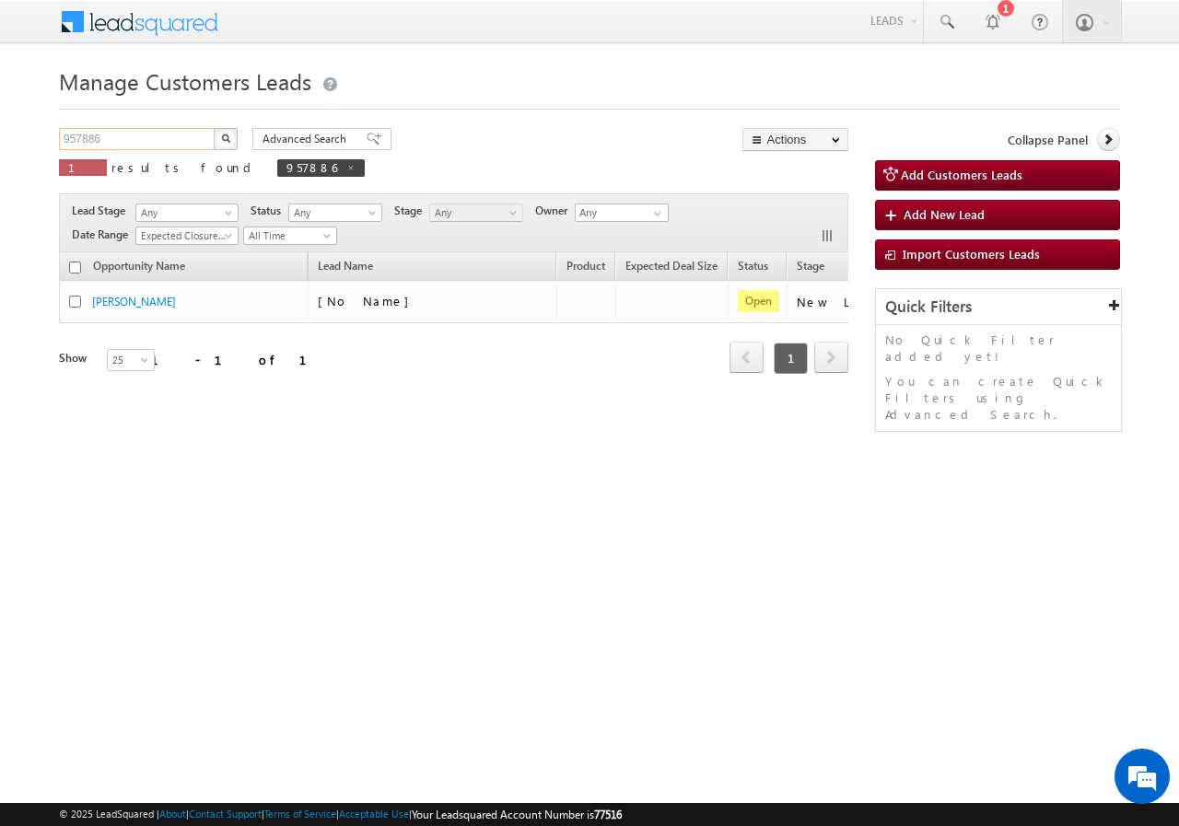
click at [132, 143] on input "957886" at bounding box center [137, 139] width 157 height 22
click at [131, 143] on input "957886" at bounding box center [137, 139] width 157 height 22
paste input "8881"
type input "958881"
click at [220, 127] on div "Manage Customers Leads 958881 X 1 results found 957886 Advanced Search Advanced…" at bounding box center [589, 292] width 1061 height 460
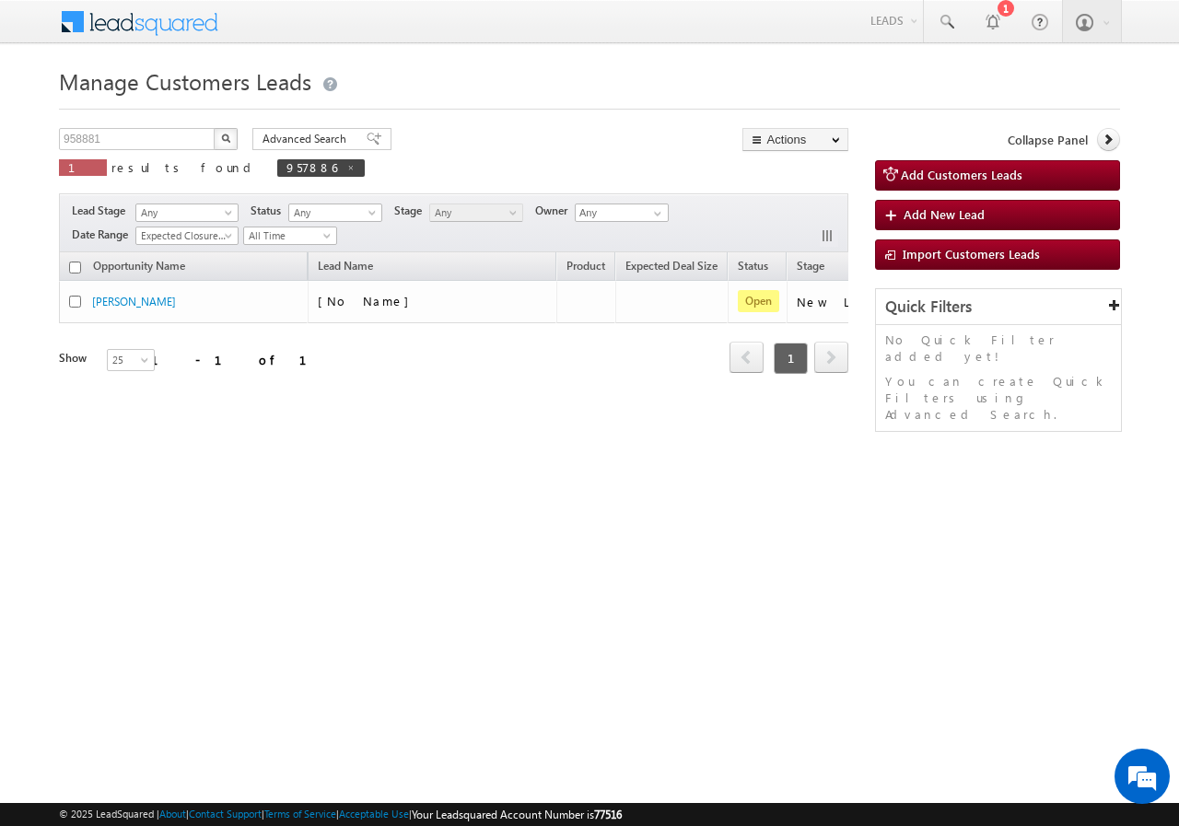
click at [225, 137] on img "button" at bounding box center [225, 138] width 9 height 9
